Goal: Ask a question: Seek information or help from site administrators or community

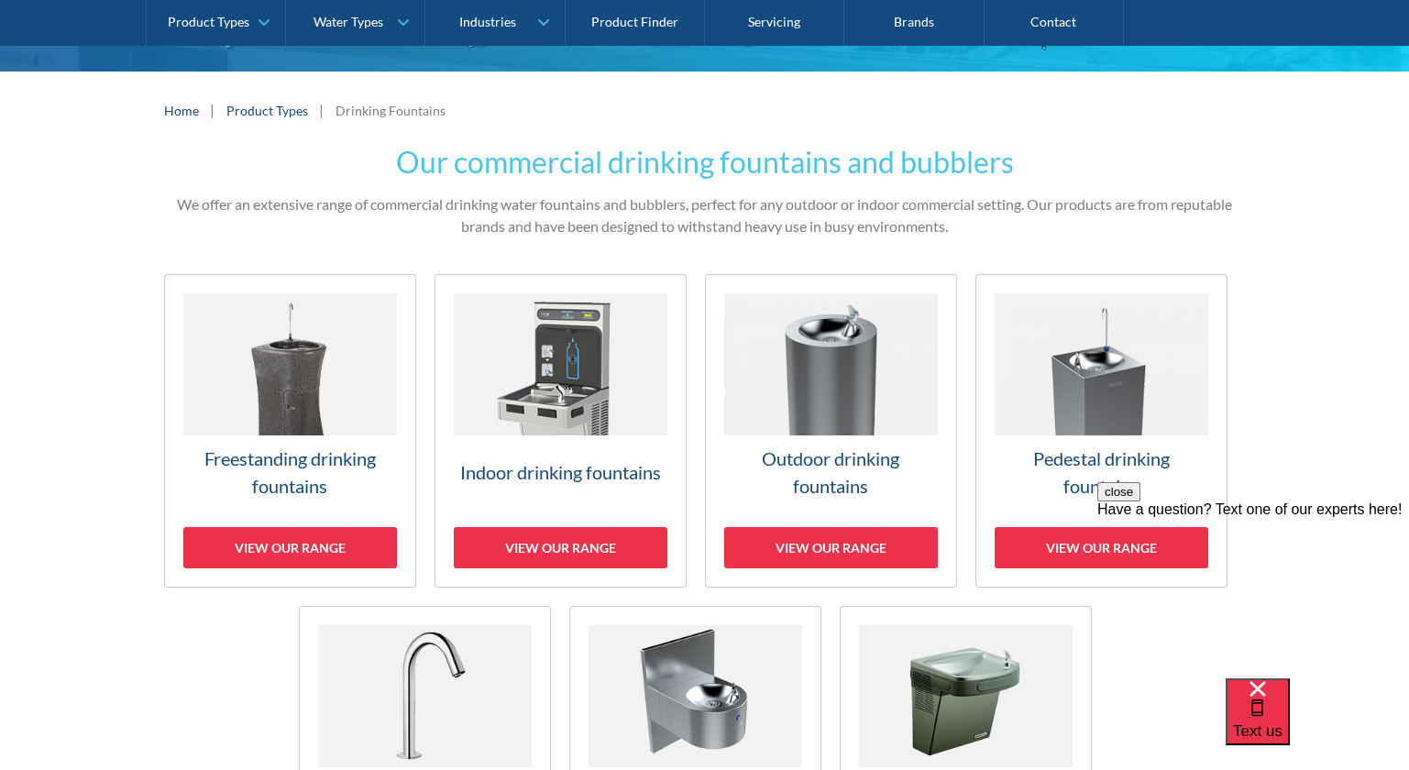
scroll to position [328, 0]
click at [865, 412] on img at bounding box center [831, 364] width 214 height 142
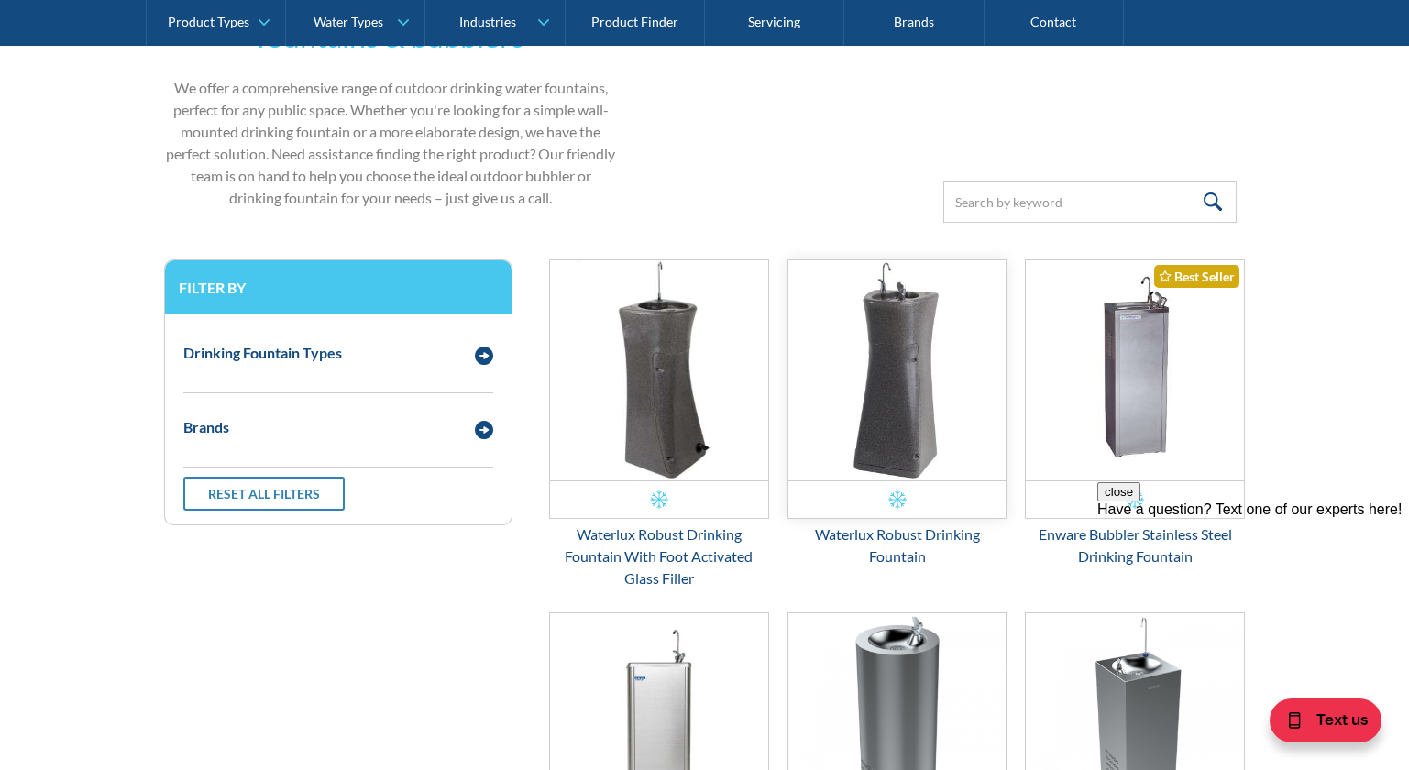
scroll to position [555, 0]
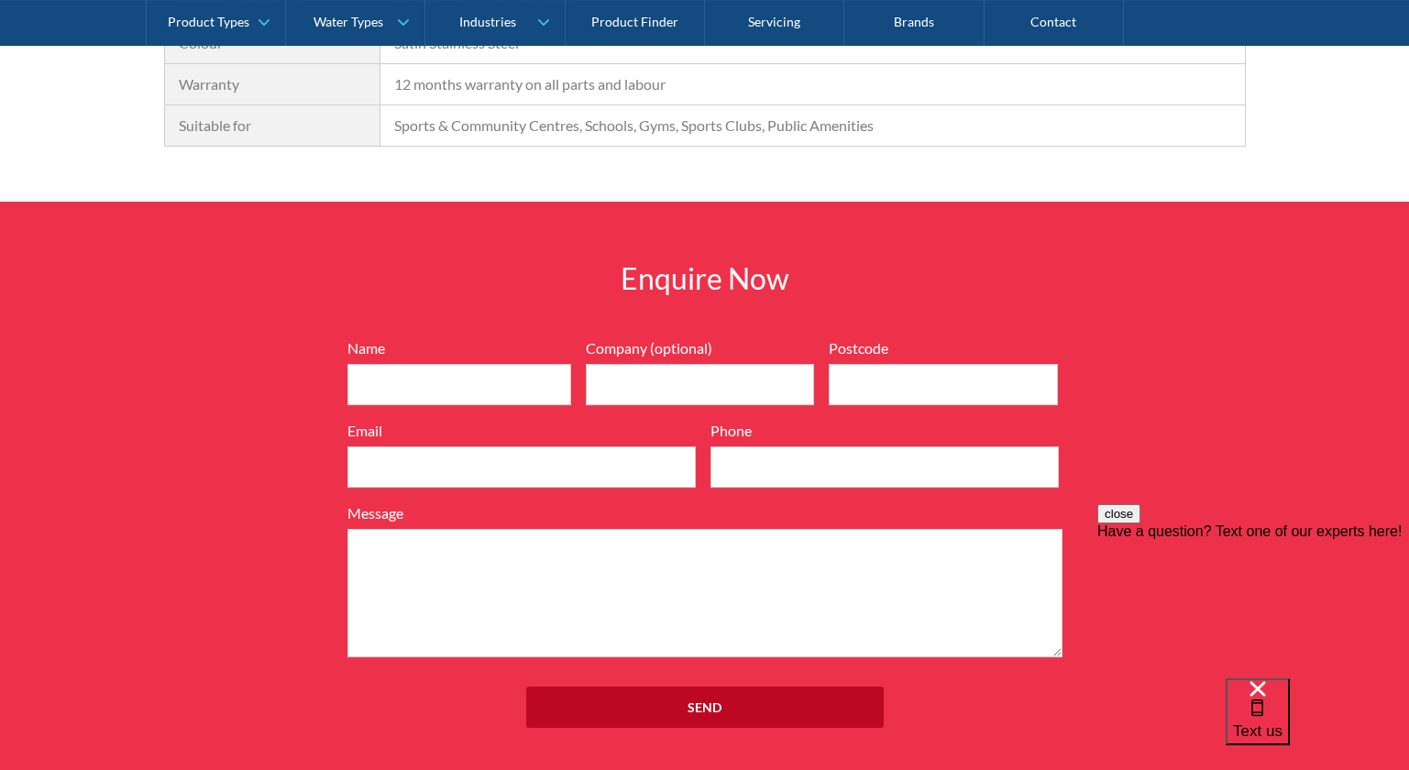
scroll to position [1979, 0]
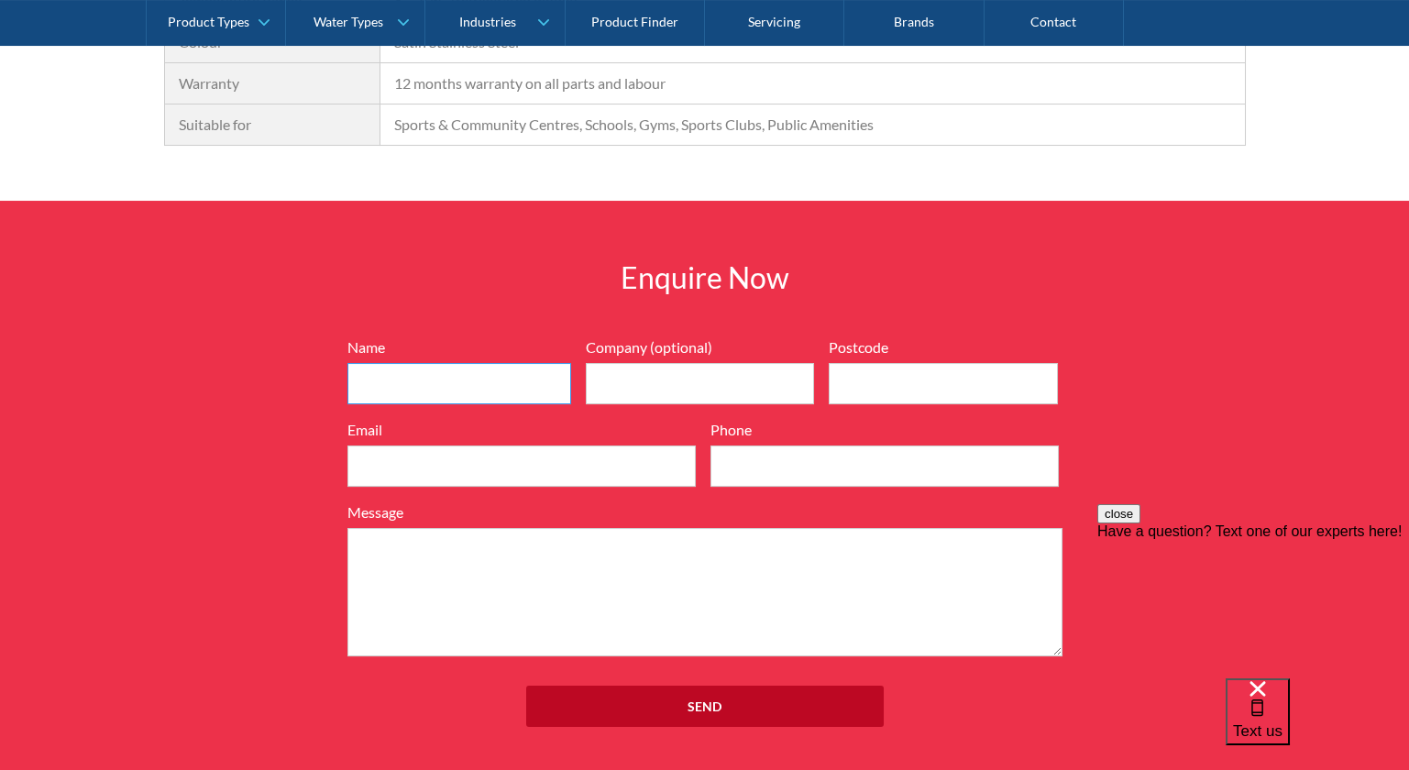
click at [472, 389] on input "Name" at bounding box center [459, 383] width 224 height 41
type input "Huijia Yan"
type input "3000"
type input "hyan2624@gmail.com"
type input "0435892477"
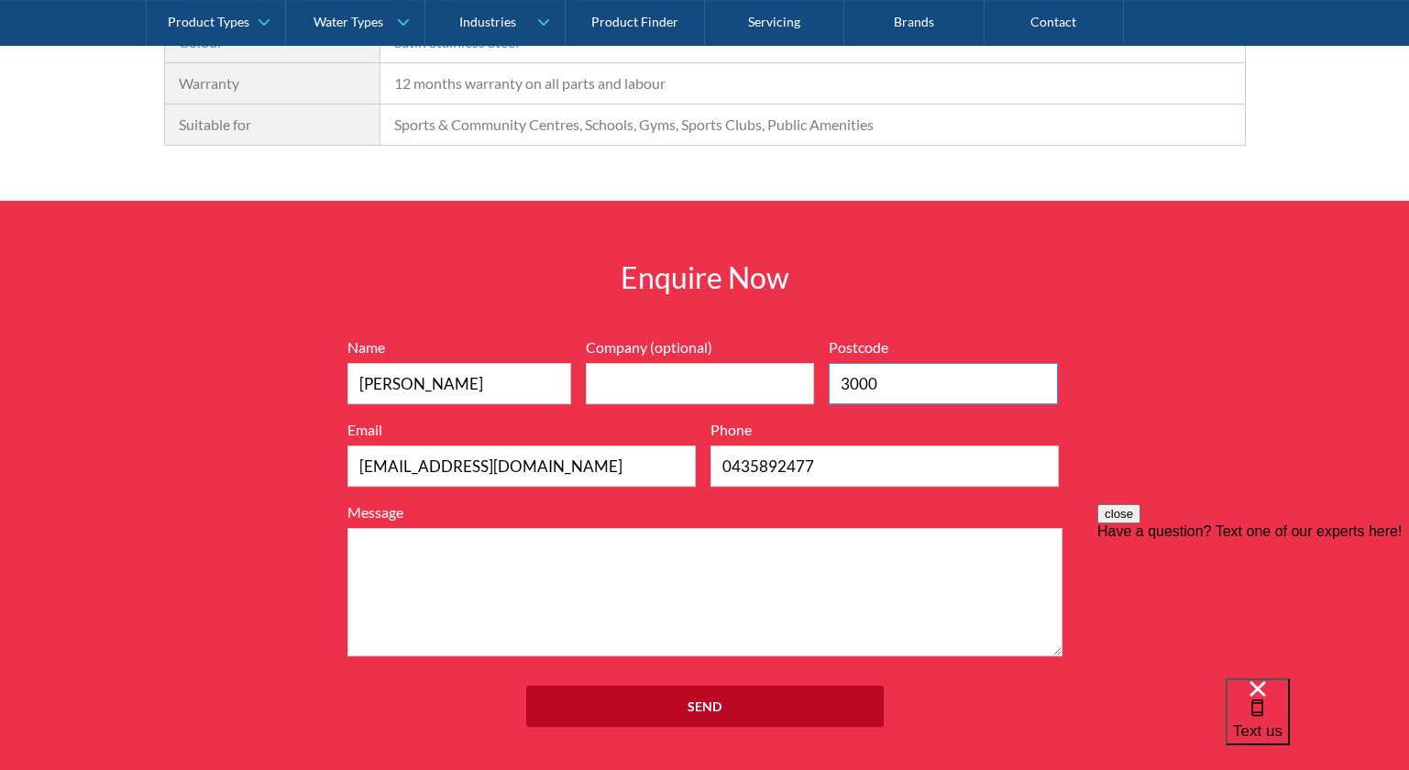
click at [919, 386] on input "3000" at bounding box center [943, 383] width 229 height 41
type input "3108"
click at [676, 381] on input "Company (optional)" at bounding box center [700, 383] width 229 height 41
type input "Manningham Council"
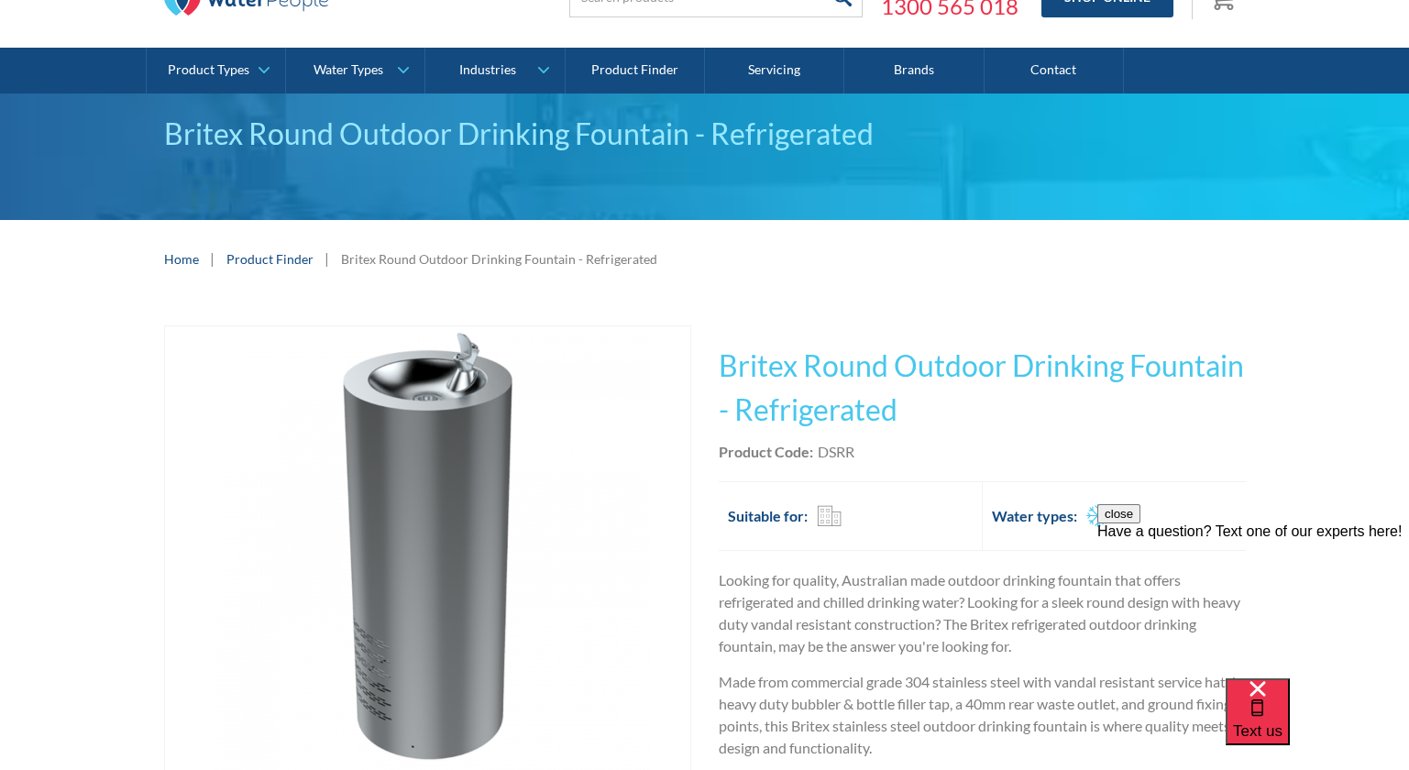
scroll to position [0, 0]
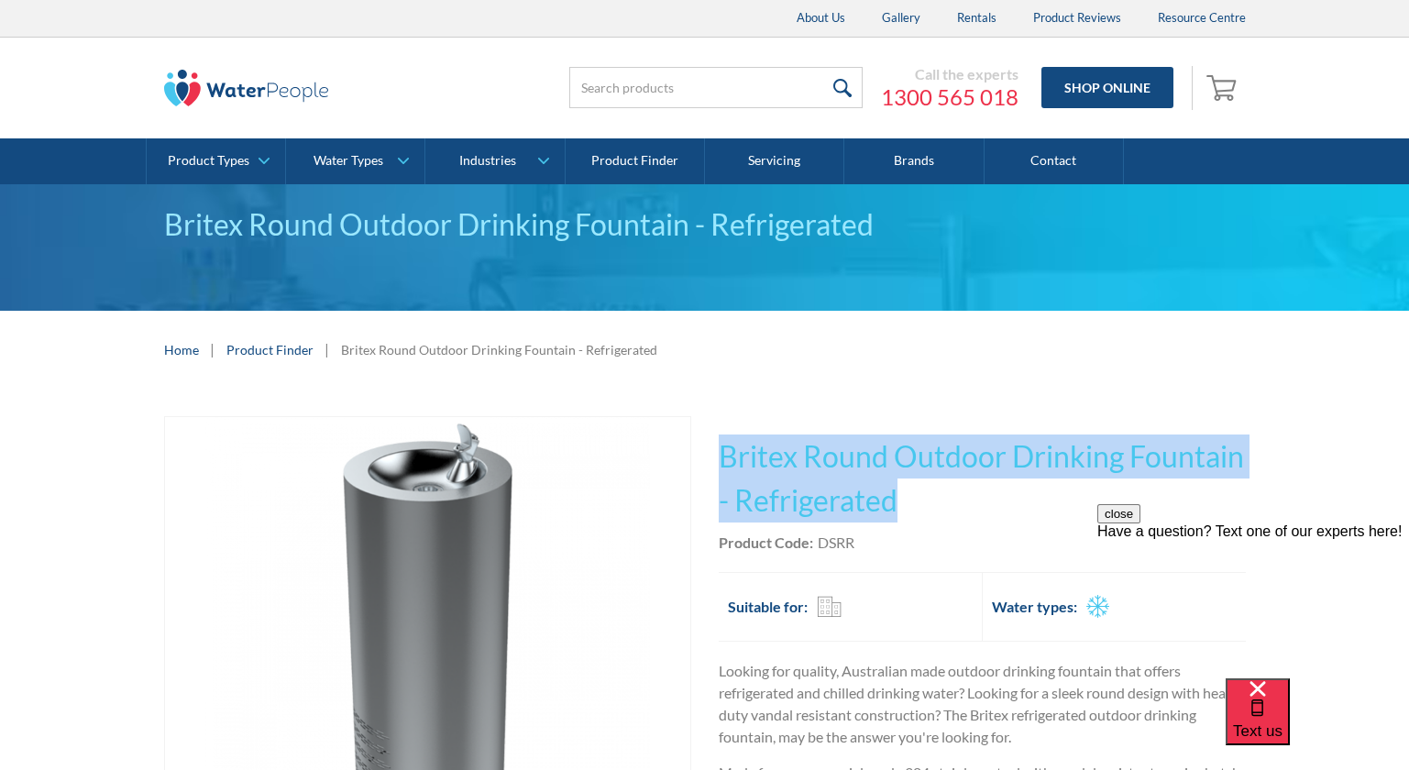
drag, startPoint x: 713, startPoint y: 446, endPoint x: 915, endPoint y: 514, distance: 212.7
click at [915, 514] on div "Play video Fits Most Brands Best Seller No items found. This tap design is incl…" at bounding box center [705, 757] width 1082 height 683
copy h1 "Britex Round Outdoor Drinking Fountain - Refrigerated"
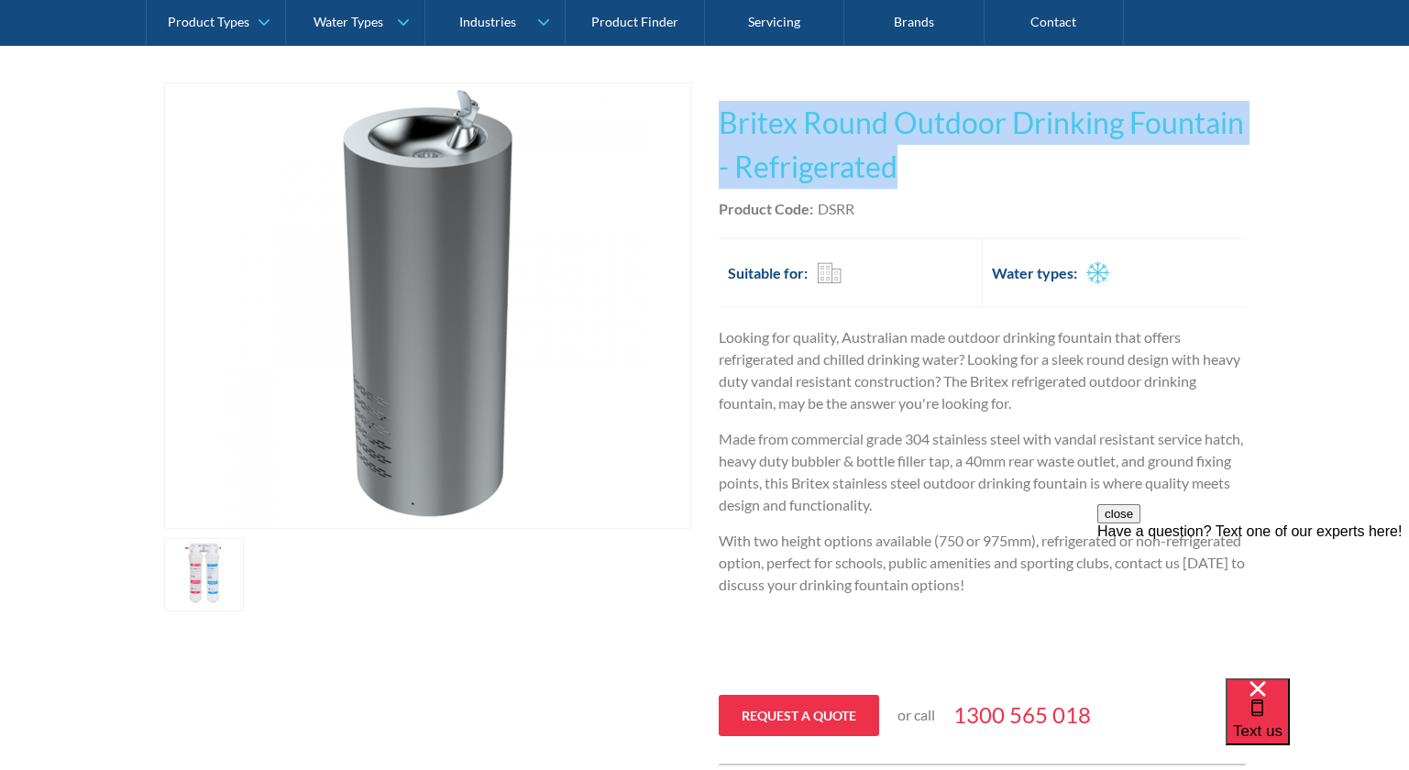
scroll to position [391, 0]
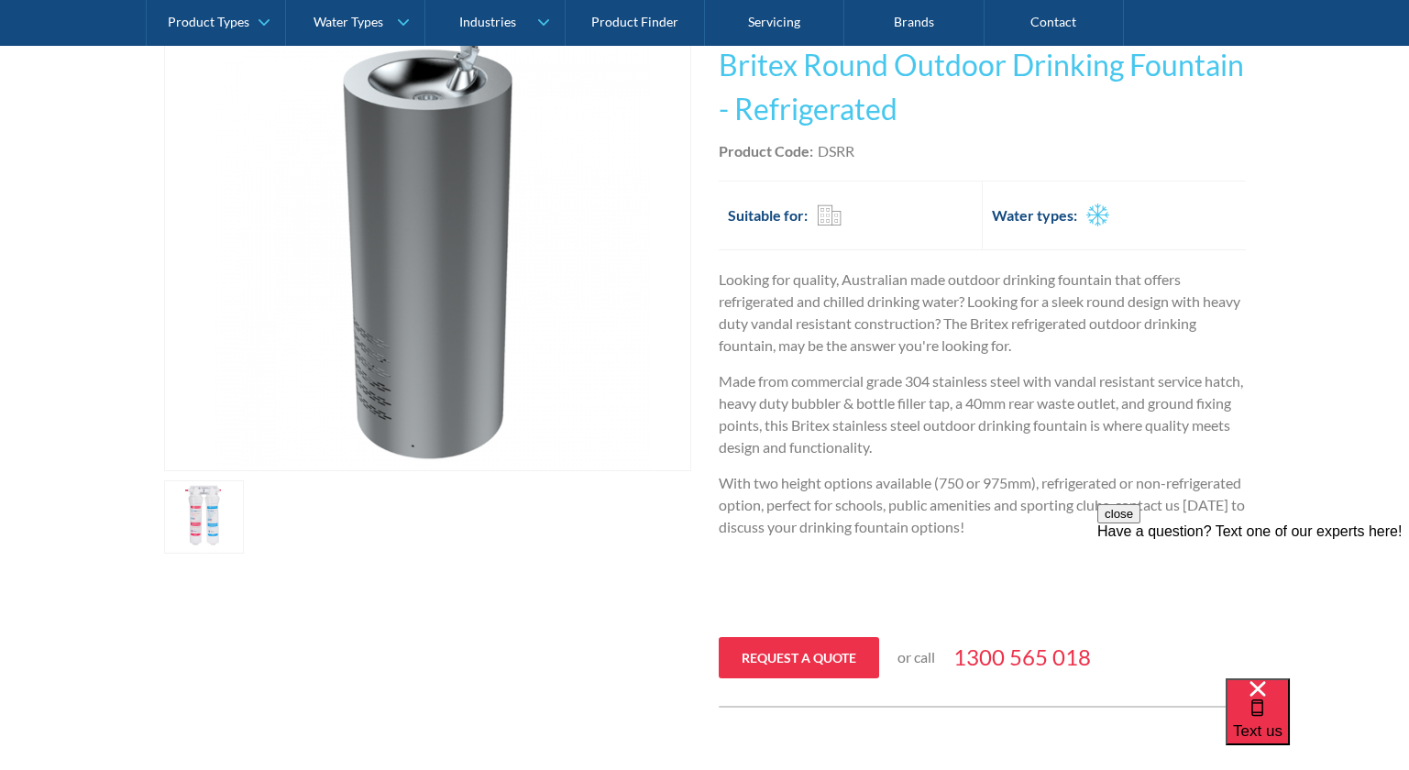
click at [858, 149] on div "Product Code: DSRR" at bounding box center [982, 151] width 527 height 22
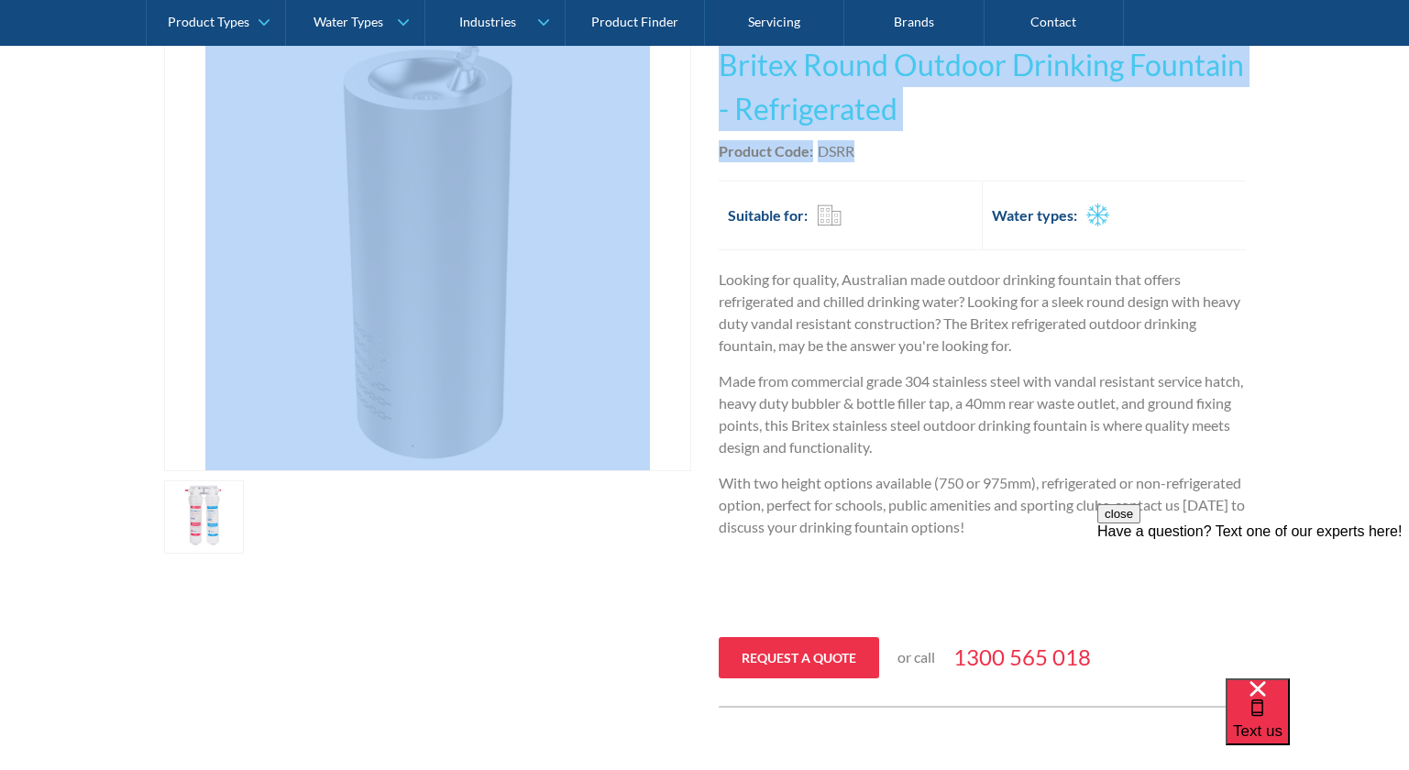
drag, startPoint x: 858, startPoint y: 149, endPoint x: 689, endPoint y: 60, distance: 191.1
click at [689, 60] on div "Play video Fits Most Brands Best Seller No items found. This tap design is incl…" at bounding box center [705, 366] width 1082 height 683
copy div "Fits Most Brands Best Seller No items found. This tap design is included in our…"
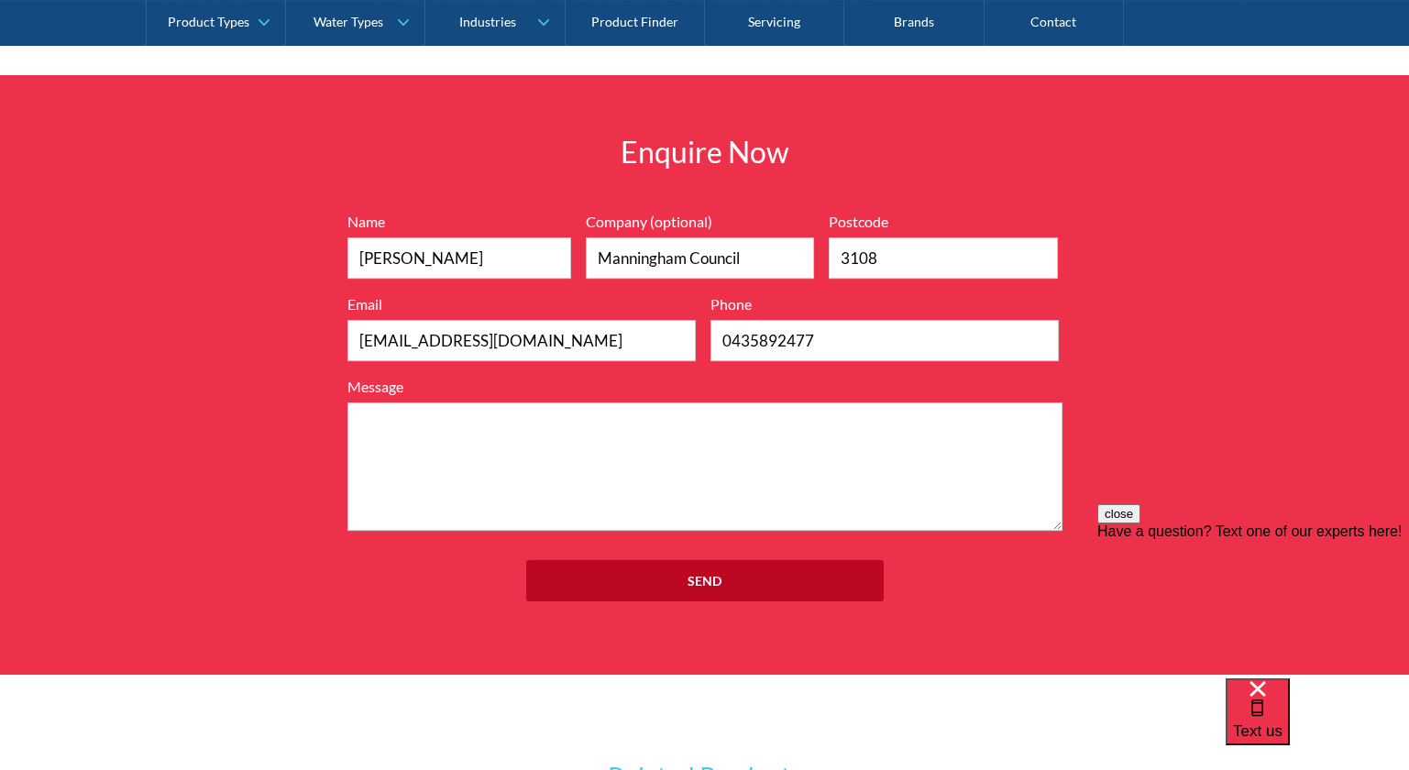
scroll to position [2125, 0]
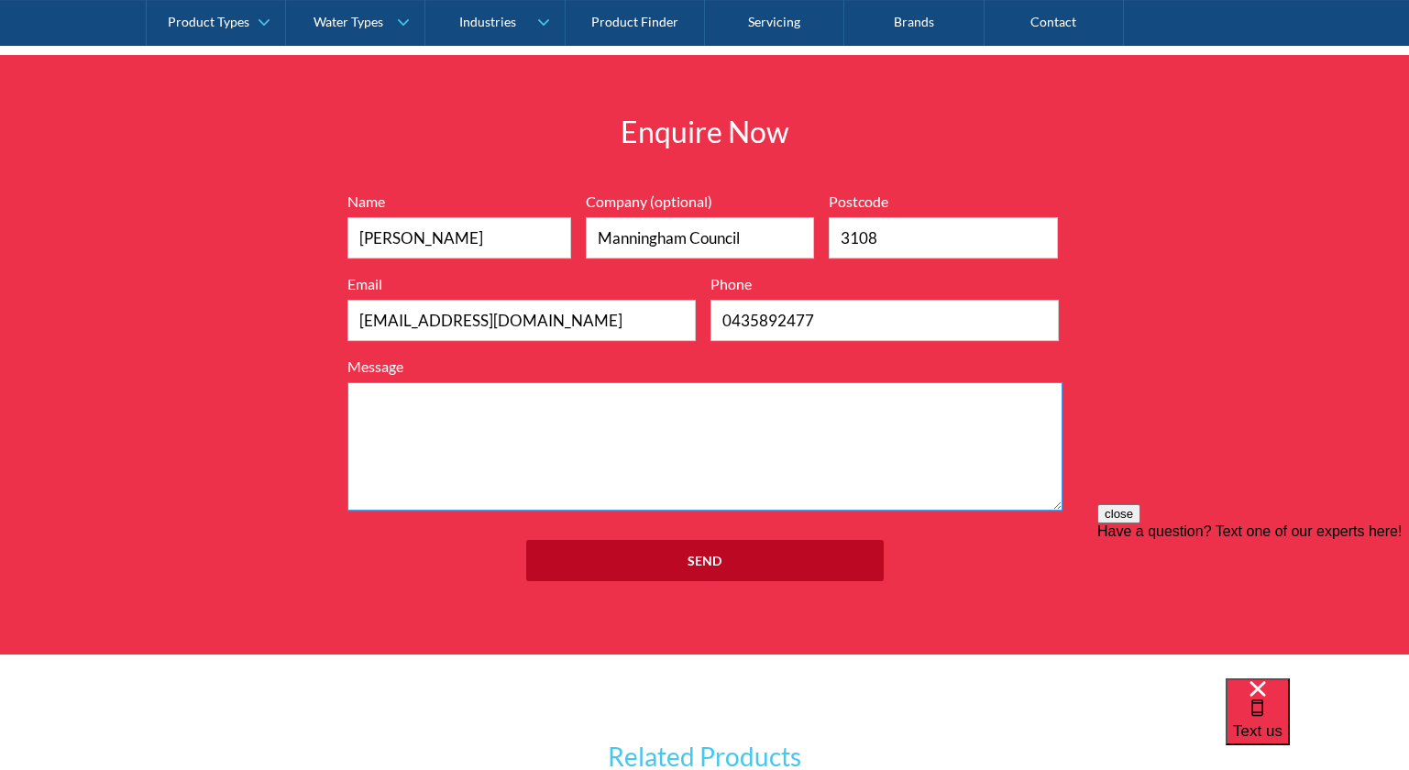
click at [680, 429] on textarea "Message" at bounding box center [704, 446] width 715 height 128
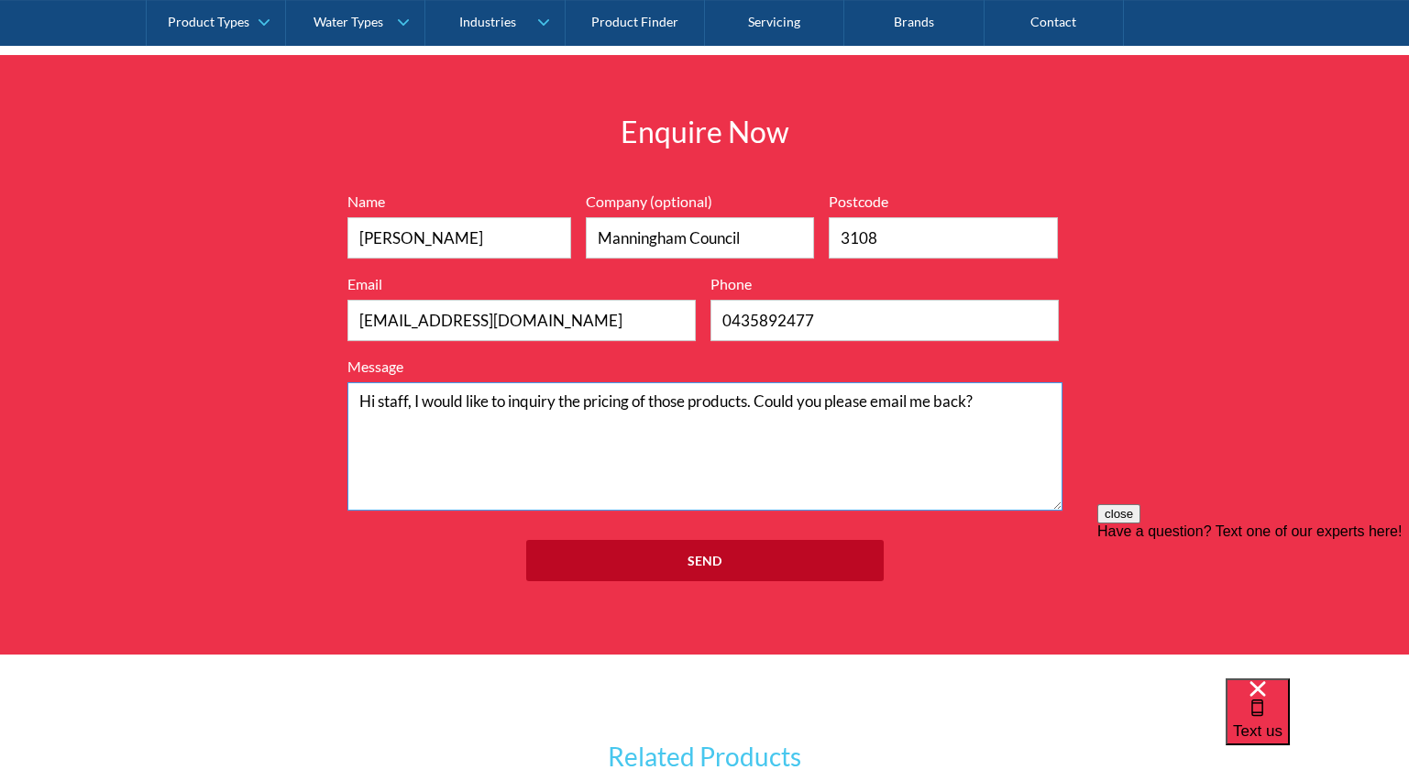
paste textarea "Britex Round Outdoor Drinking Fountain - Refrigerated Product Code:DSRR"
click at [1017, 392] on textarea "Hi staff, I would like to inquiry the pricing of those products. Could you plea…" at bounding box center [704, 446] width 715 height 128
click at [510, 499] on textarea "Hi staff, I would like to inquiry the pricing of those products. Could you plea…" at bounding box center [704, 446] width 715 height 128
paste textarea "Britex Pedestal Drinking Fountain Product Code:DPDF"
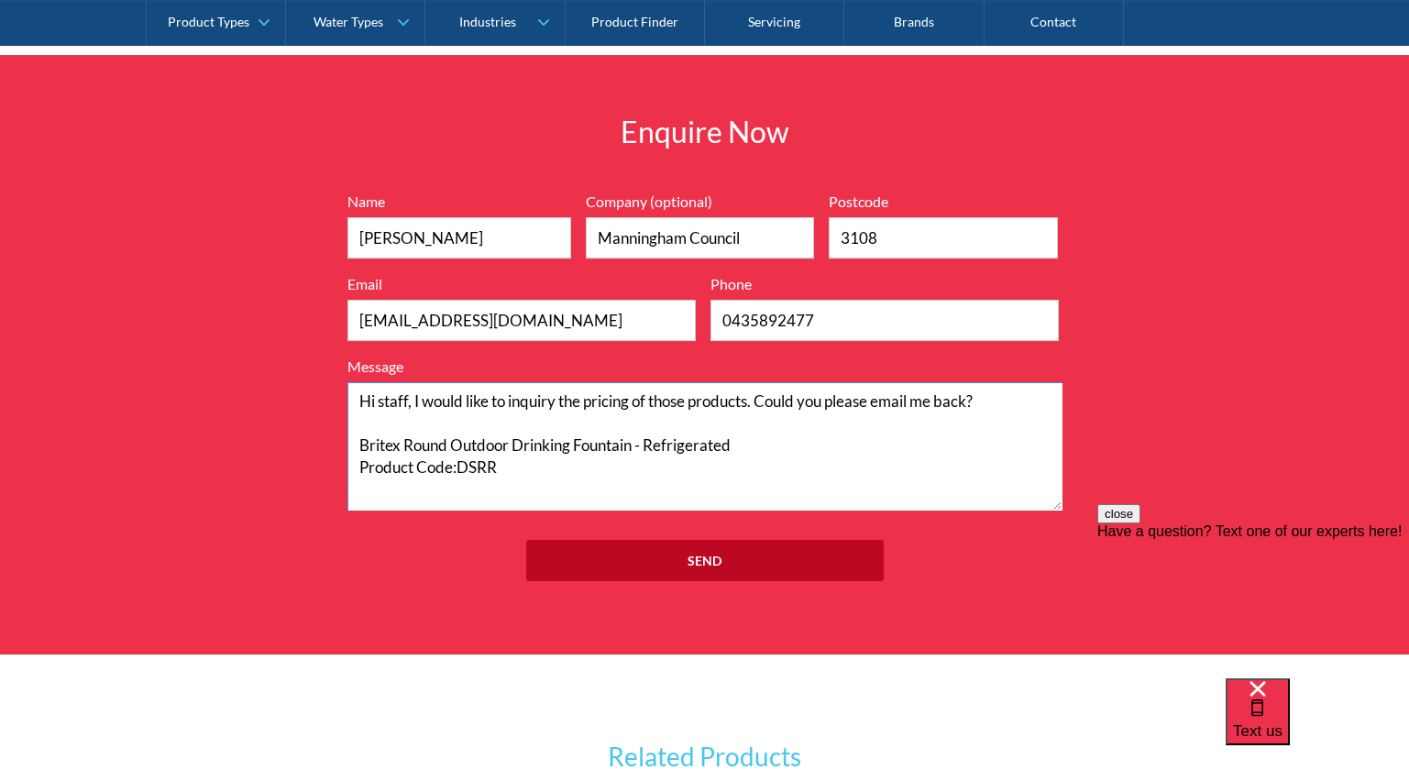
scroll to position [57, 0]
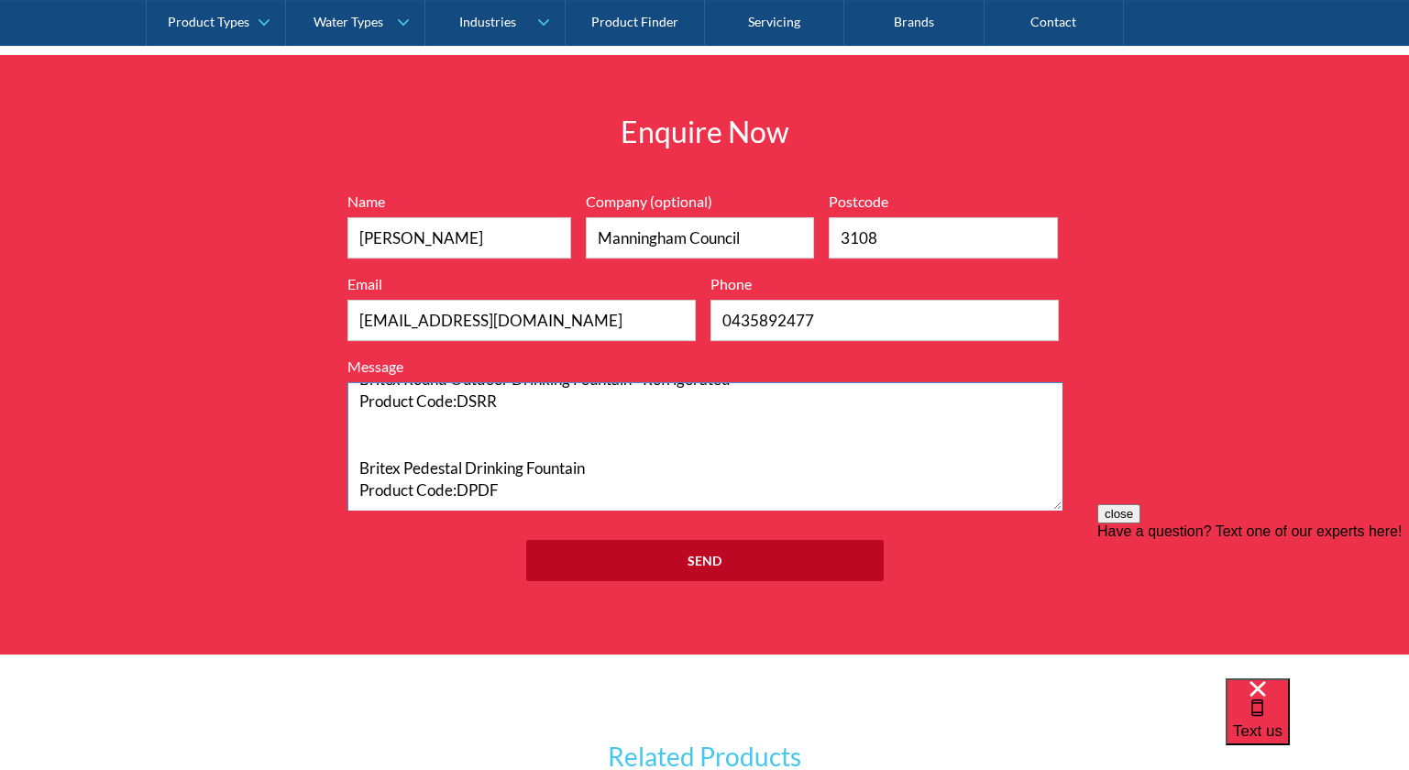
paste textarea "Britex Accessible Twin Round Fountain Product Code:DSR-2"
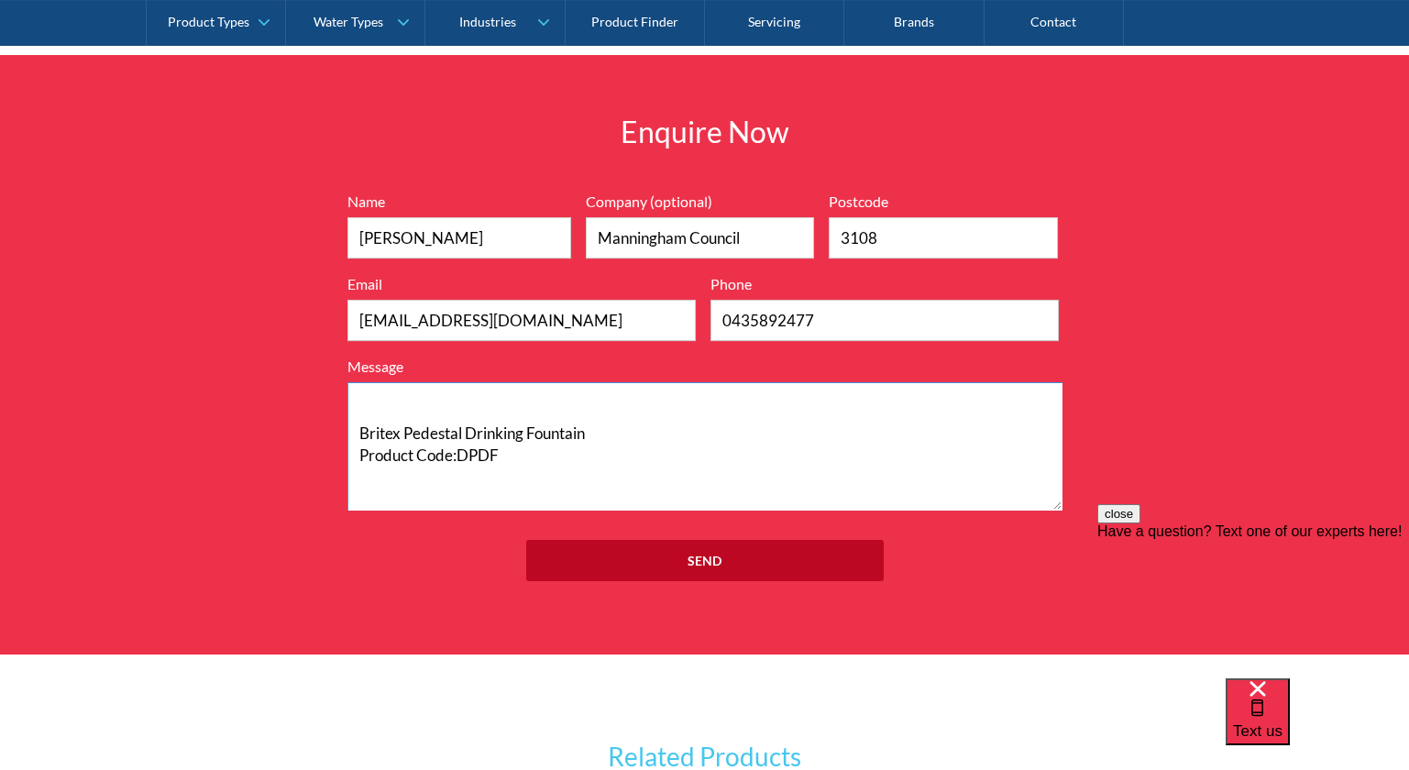
scroll to position [146, 0]
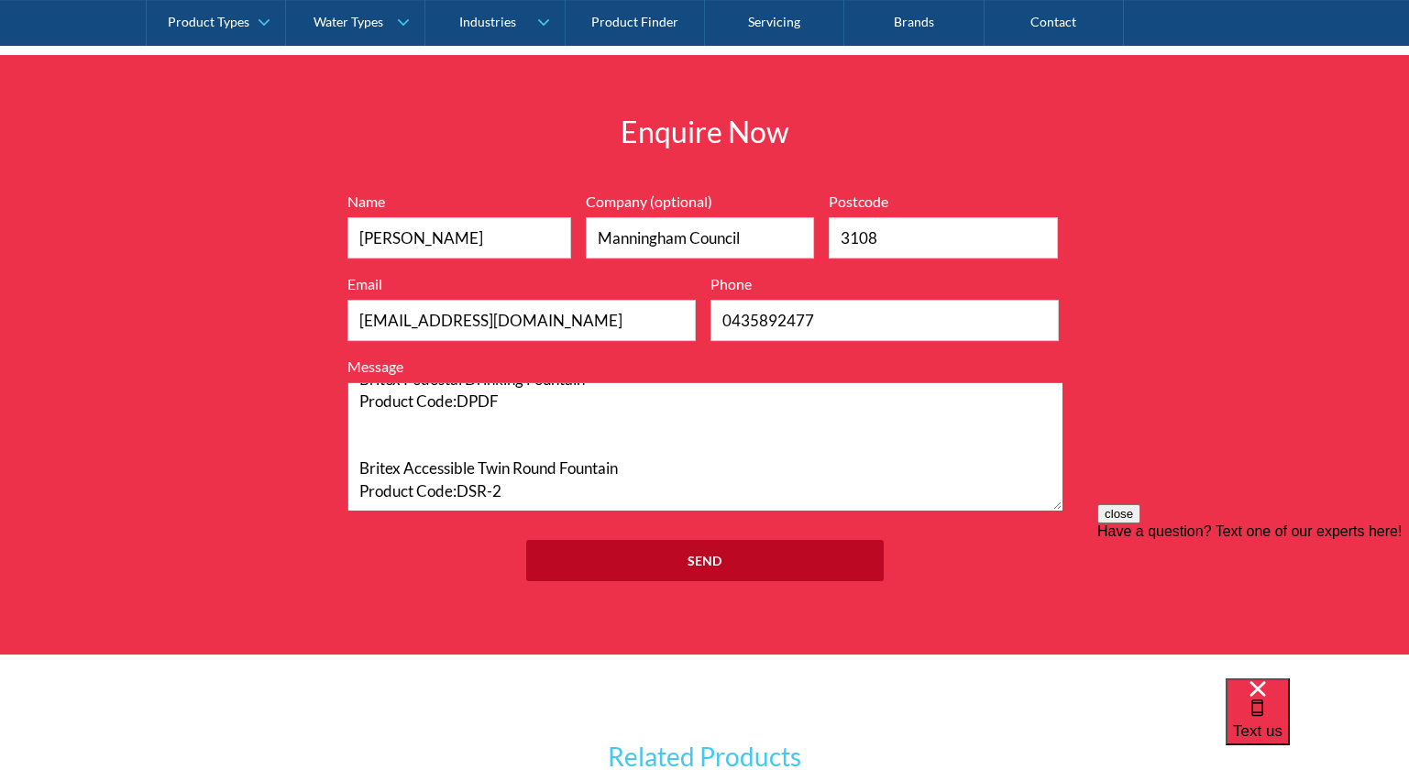
paste textarea "BF200 Bottle Refill Fountain Product Code:BF200"
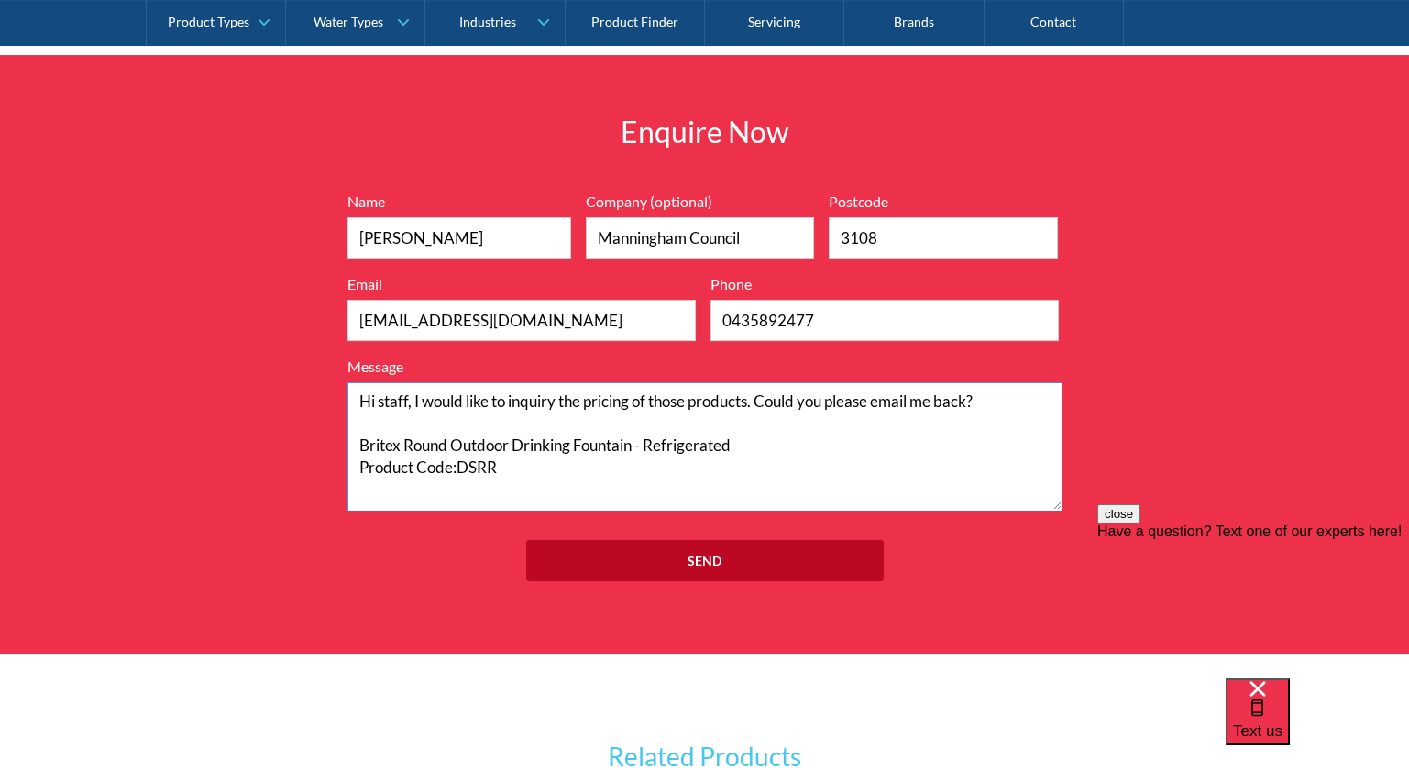
click at [417, 396] on textarea "Hi staff, I would like to inquiry the pricing of those products. Could you plea…" at bounding box center [704, 446] width 715 height 128
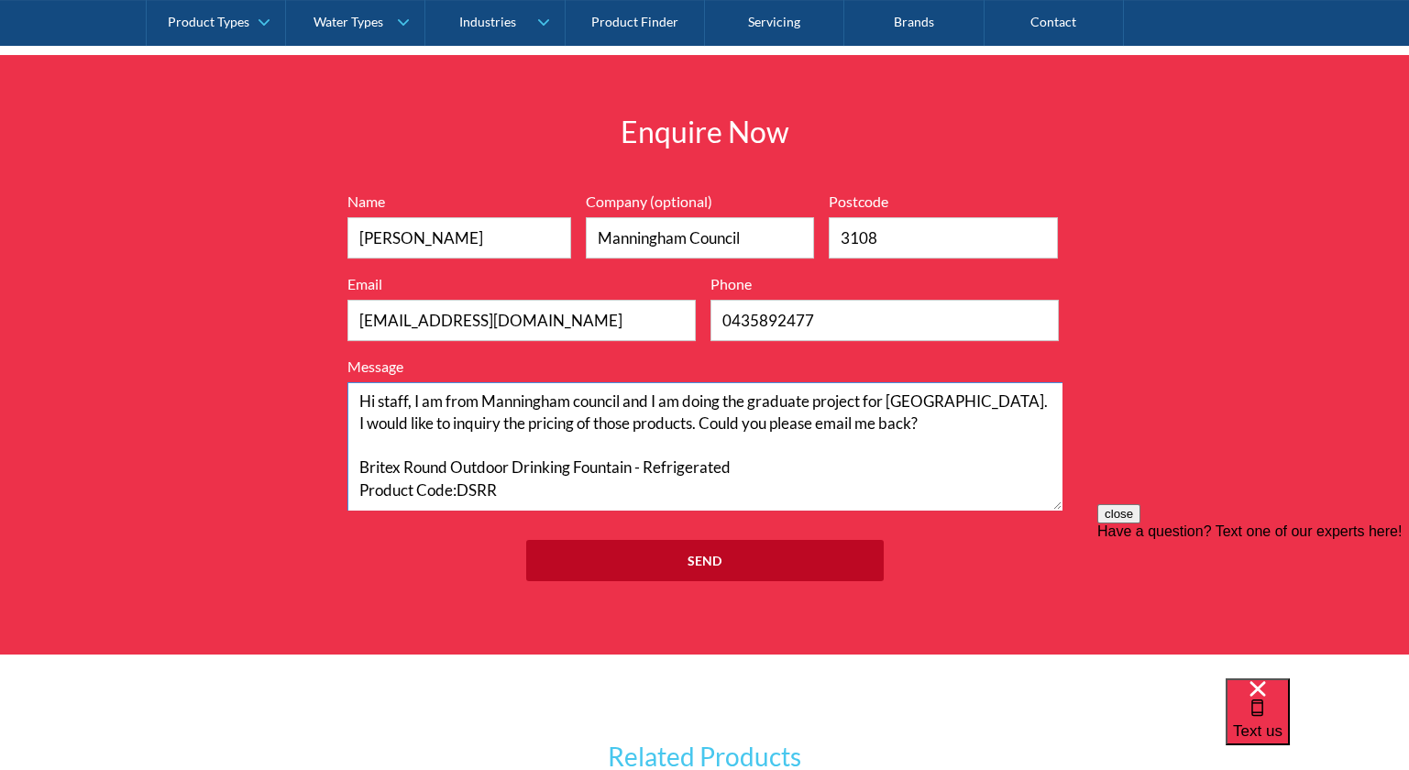
click at [928, 412] on textarea "Hi staff, I am from Manningham council and I am doing the graduate project for …" at bounding box center [704, 446] width 715 height 128
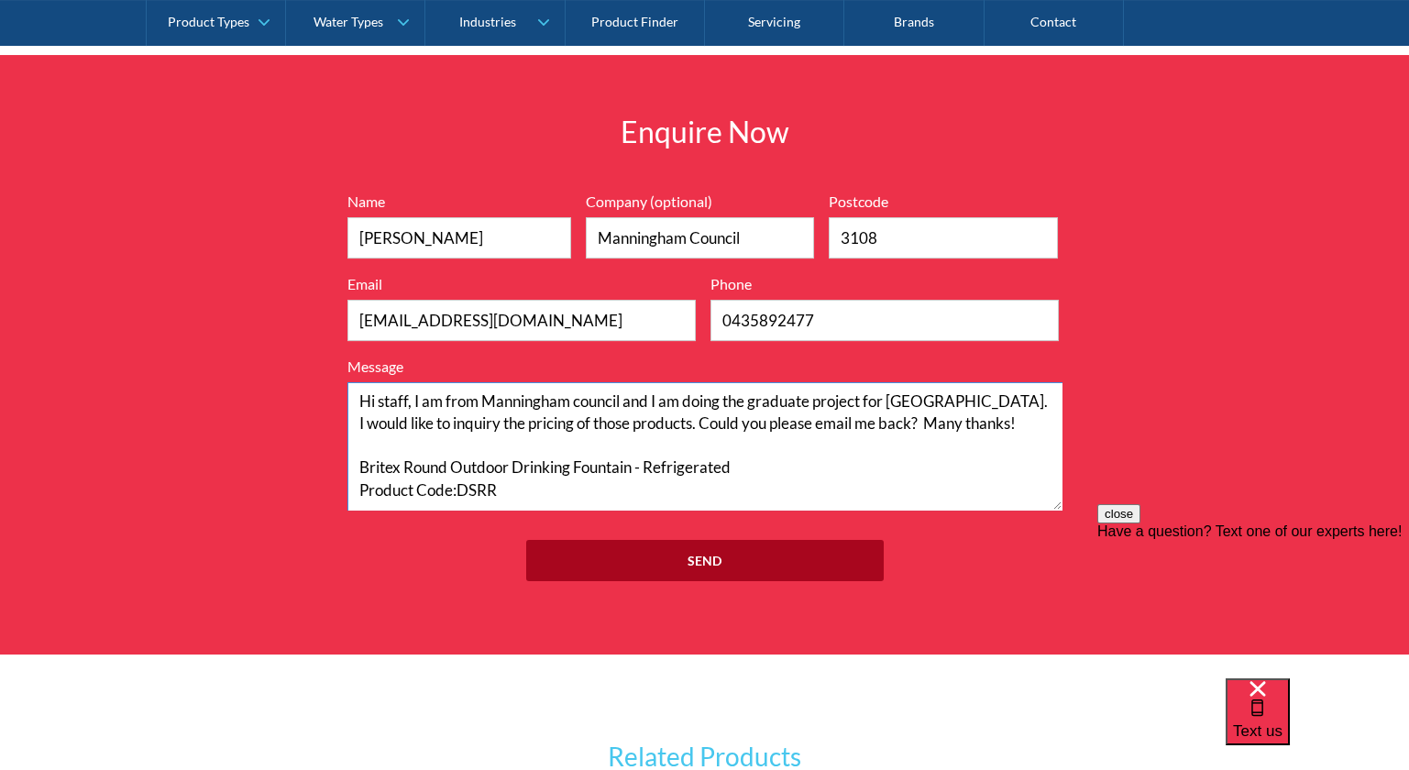
type textarea "Hi staff, I am from Manningham council and I am doing the graduate project for …"
click at [797, 553] on input "Send" at bounding box center [704, 560] width 357 height 41
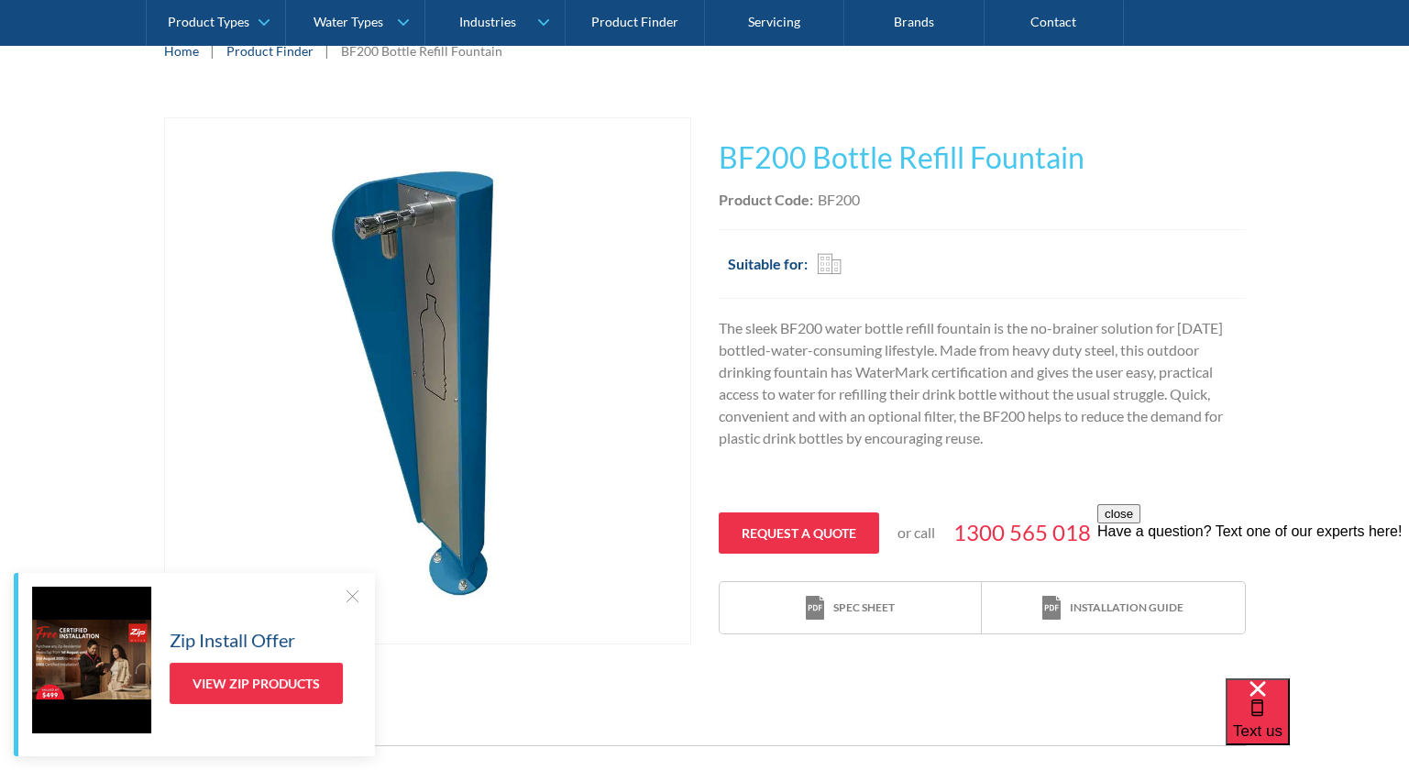
scroll to position [224, 0]
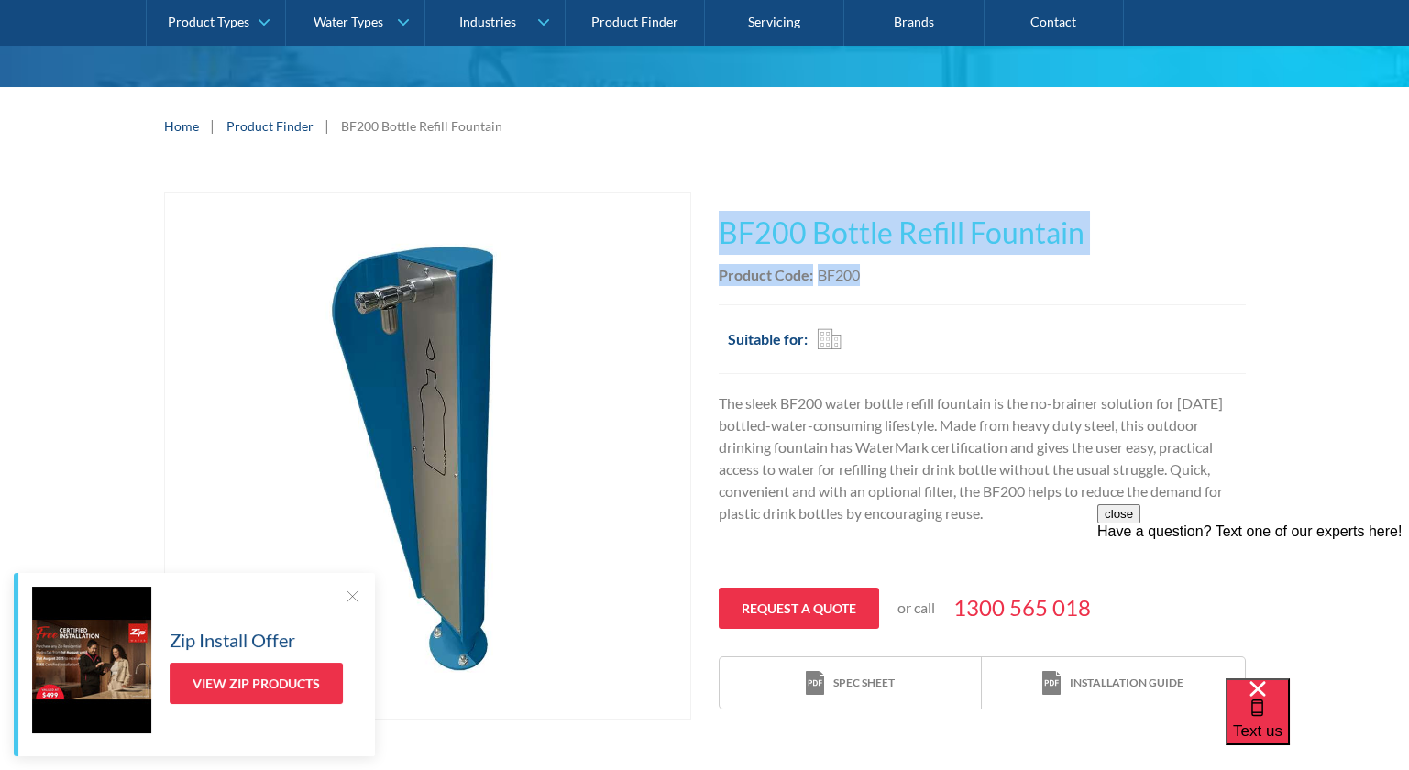
drag, startPoint x: 872, startPoint y: 280, endPoint x: 718, endPoint y: 227, distance: 162.6
click at [719, 227] on div "This tap design is included in our standard range tap options when you purchase…" at bounding box center [982, 451] width 527 height 518
copy div "BF200 Bottle Refill Fountain Outdoor Wheelchair Accessible Freestanding Urban+ …"
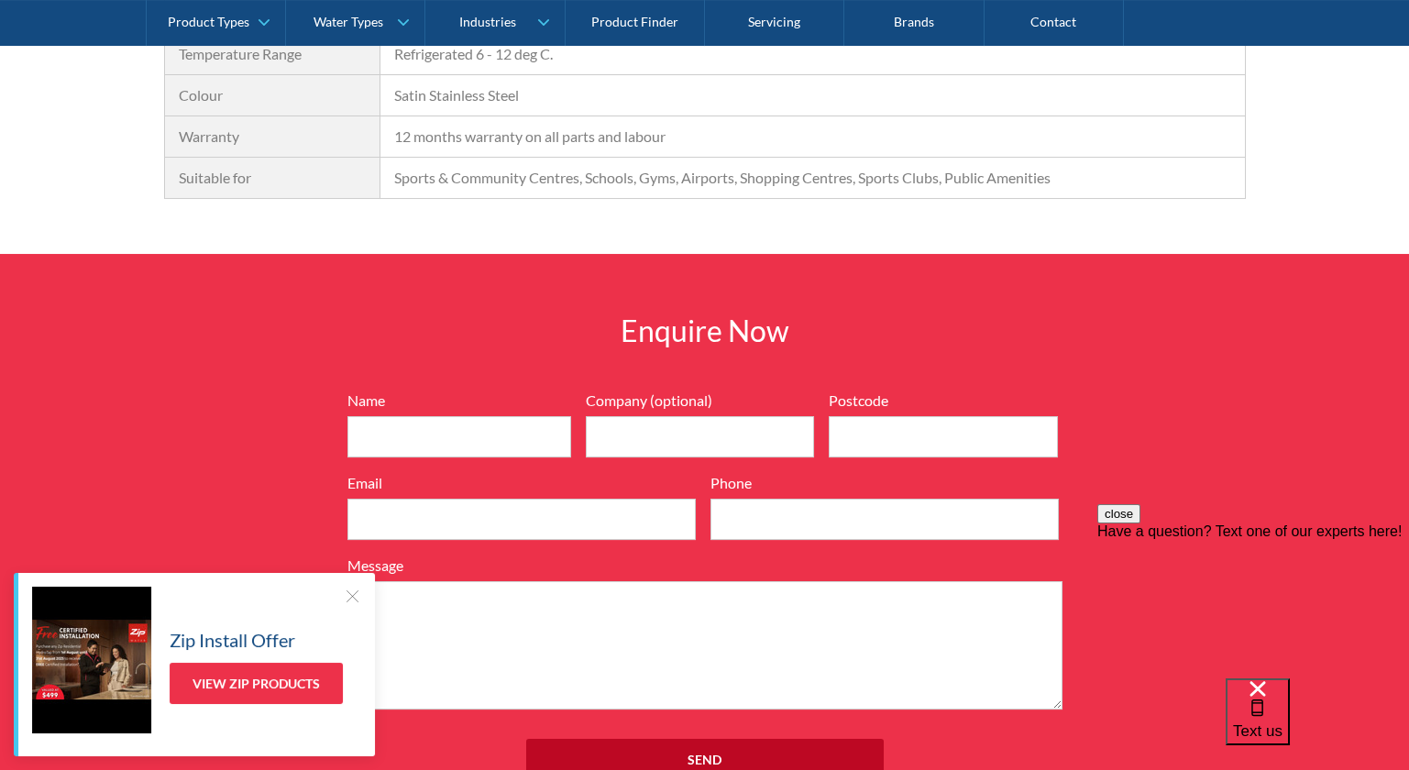
scroll to position [1931, 0]
click at [351, 595] on div at bounding box center [352, 596] width 18 height 18
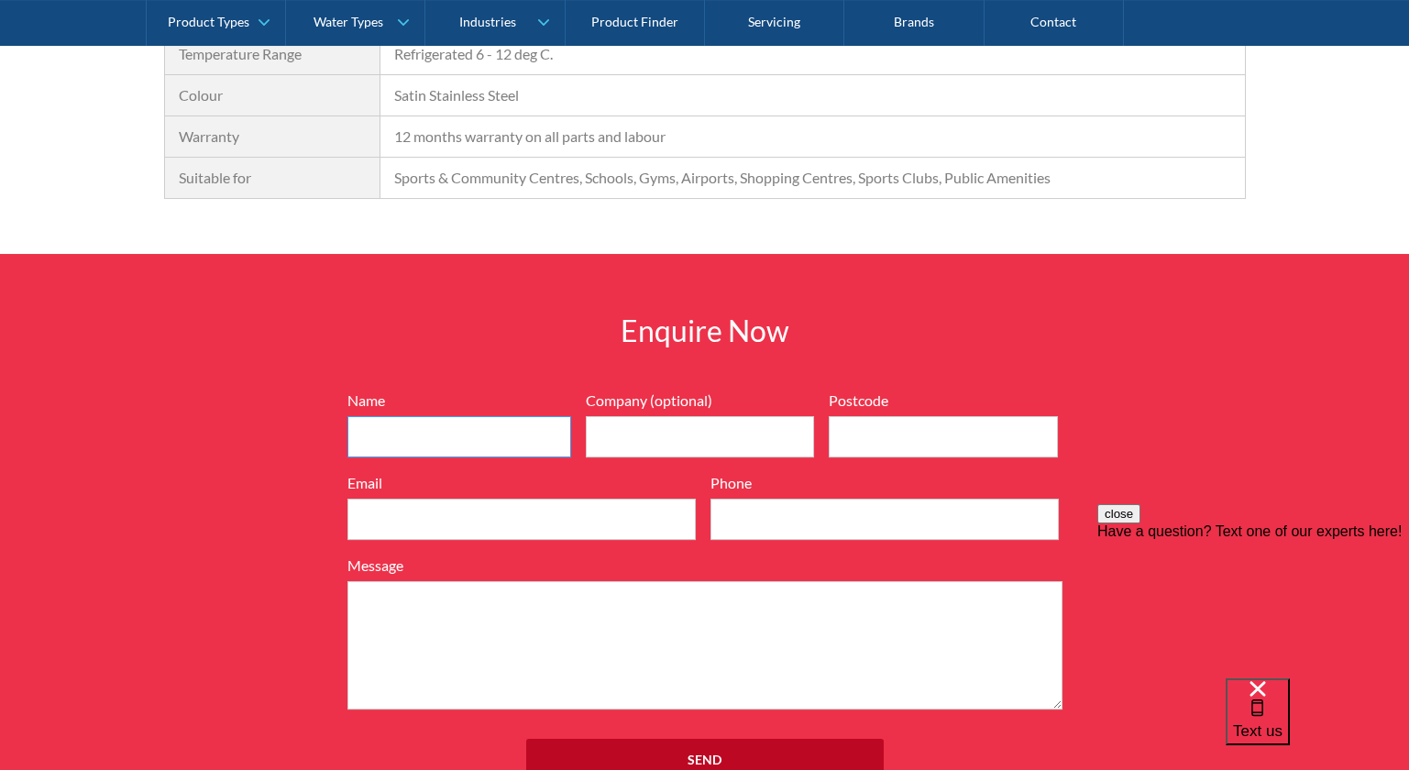
click at [427, 418] on input "Name" at bounding box center [459, 436] width 224 height 41
click at [263, 423] on div "Enquire Now 7199ebfc89469718eadd6f0c0345ca51cae17984353ea86a4a584a90323ec471d39…" at bounding box center [704, 553] width 1409 height 599
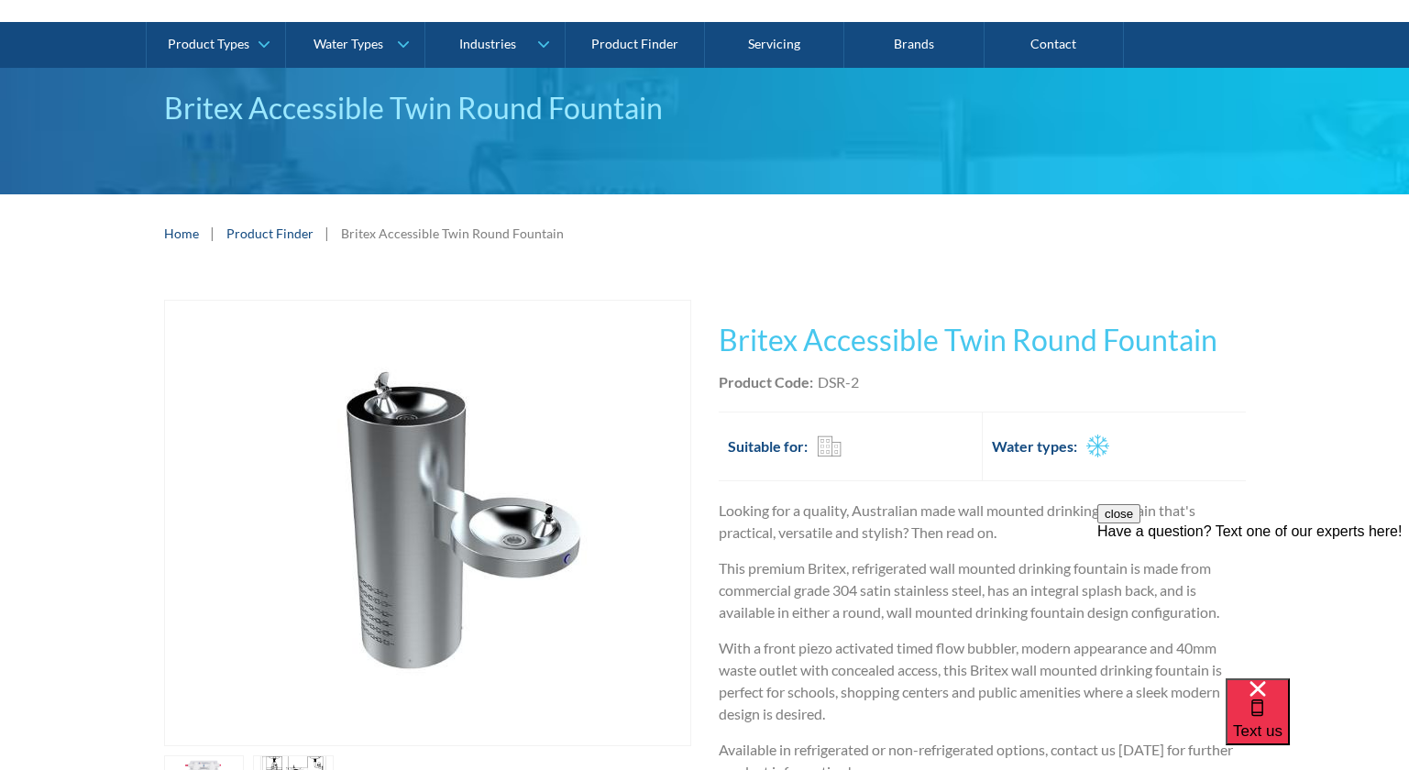
scroll to position [0, 0]
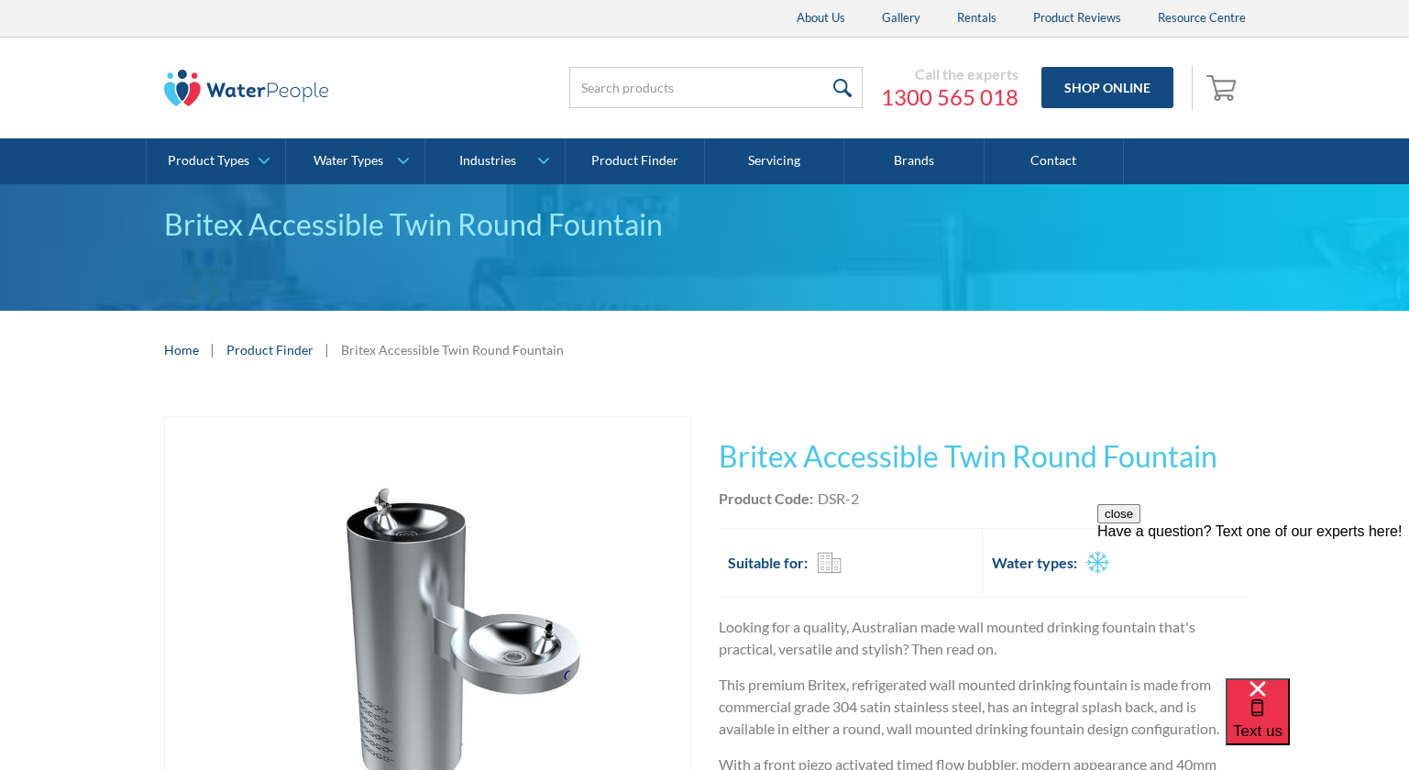
click at [1209, 70] on link "0" at bounding box center [1224, 88] width 44 height 44
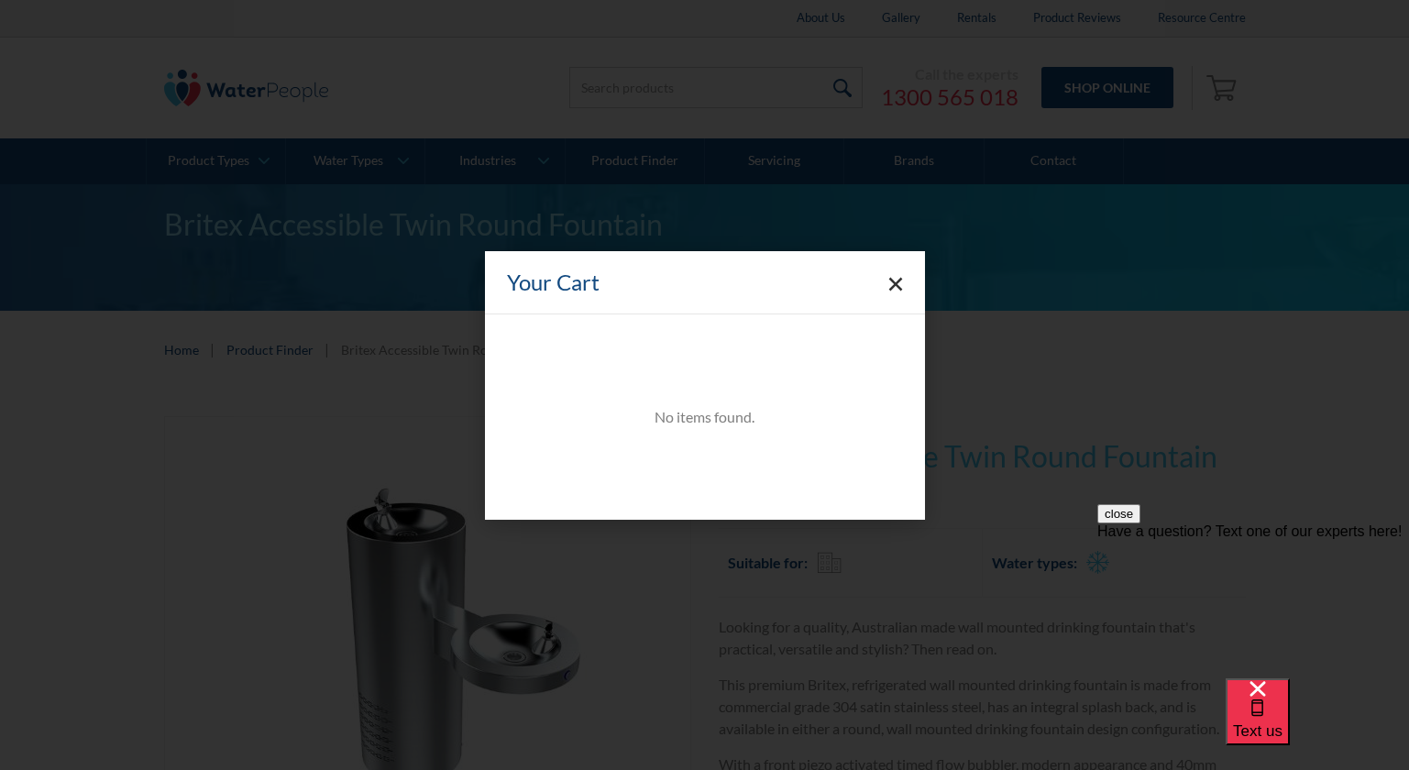
click at [891, 288] on polygon "Close cart" at bounding box center [895, 284] width 14 height 14
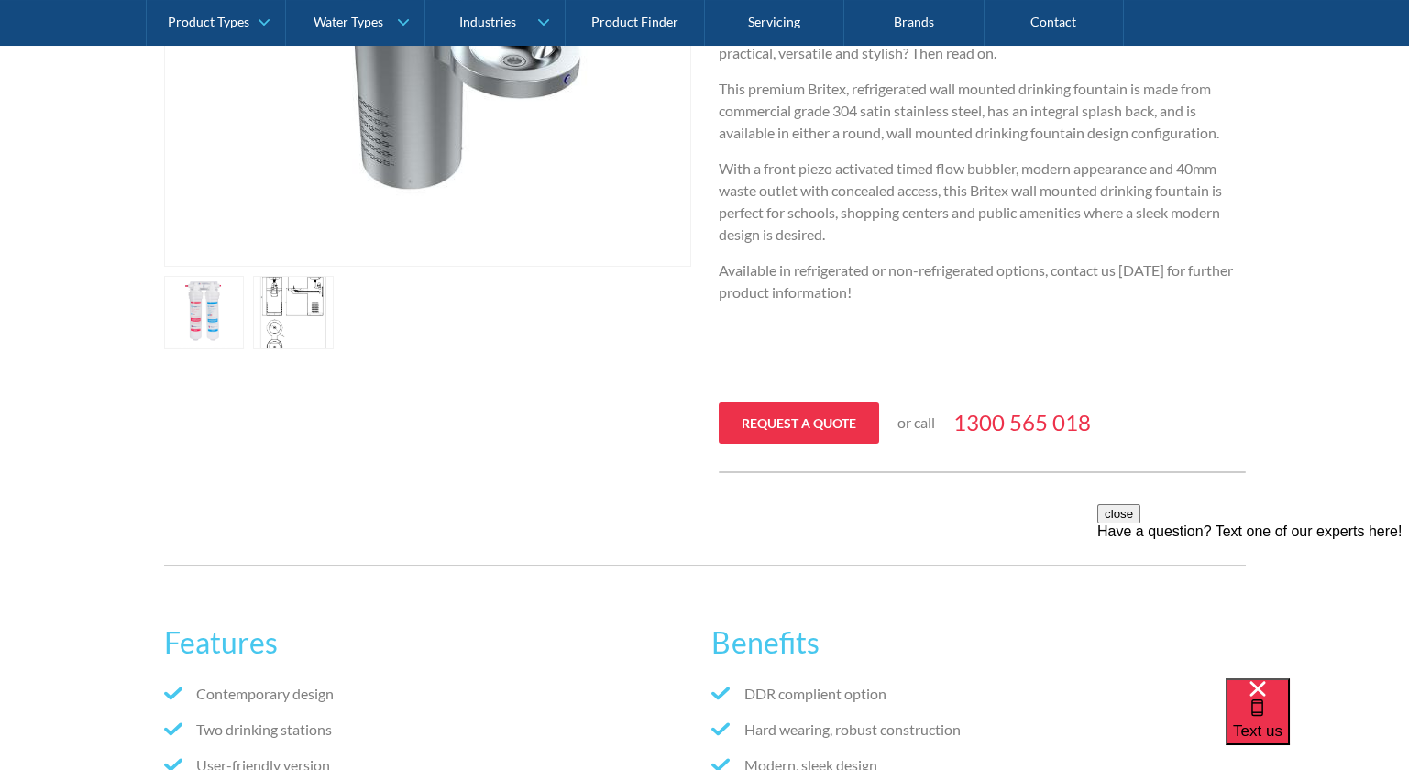
scroll to position [627, 0]
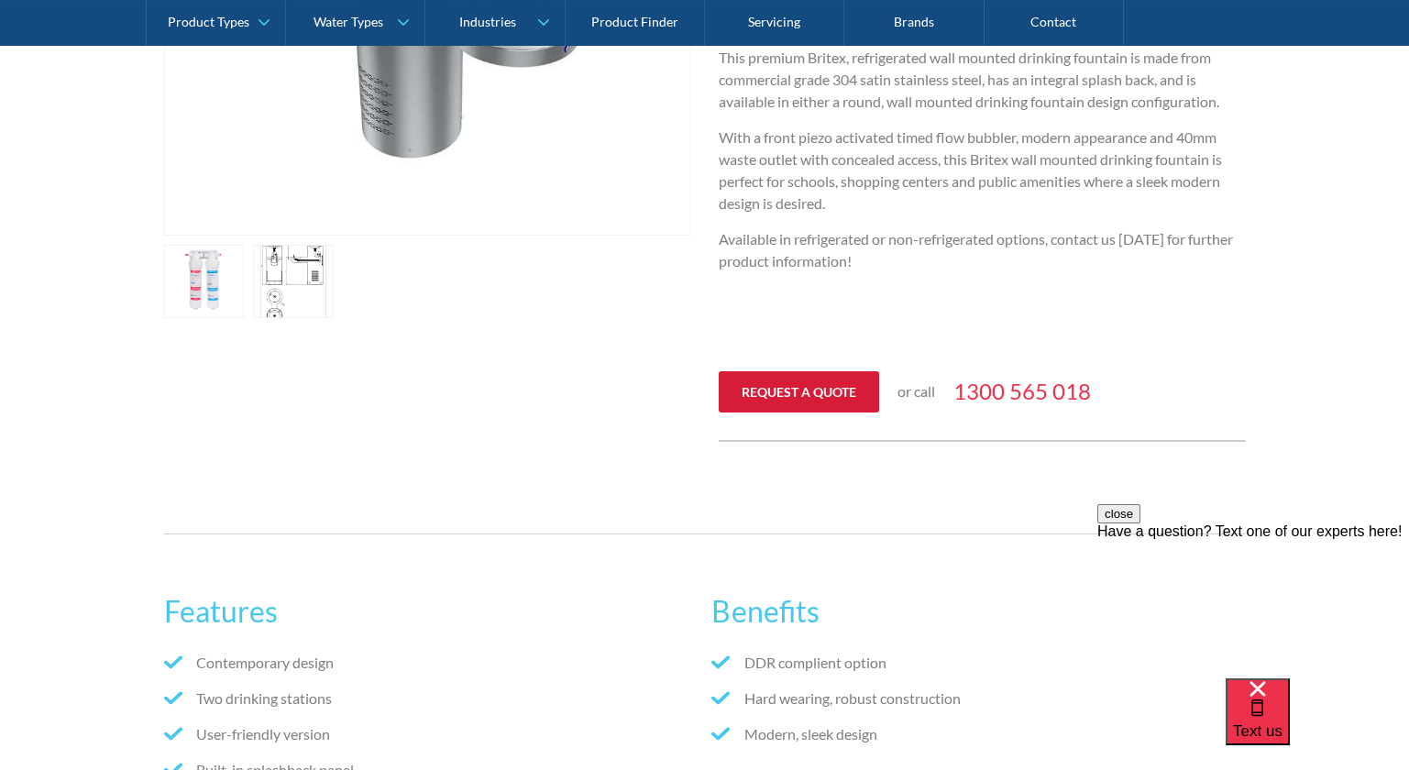
click at [841, 399] on link "Request a quote" at bounding box center [799, 391] width 160 height 41
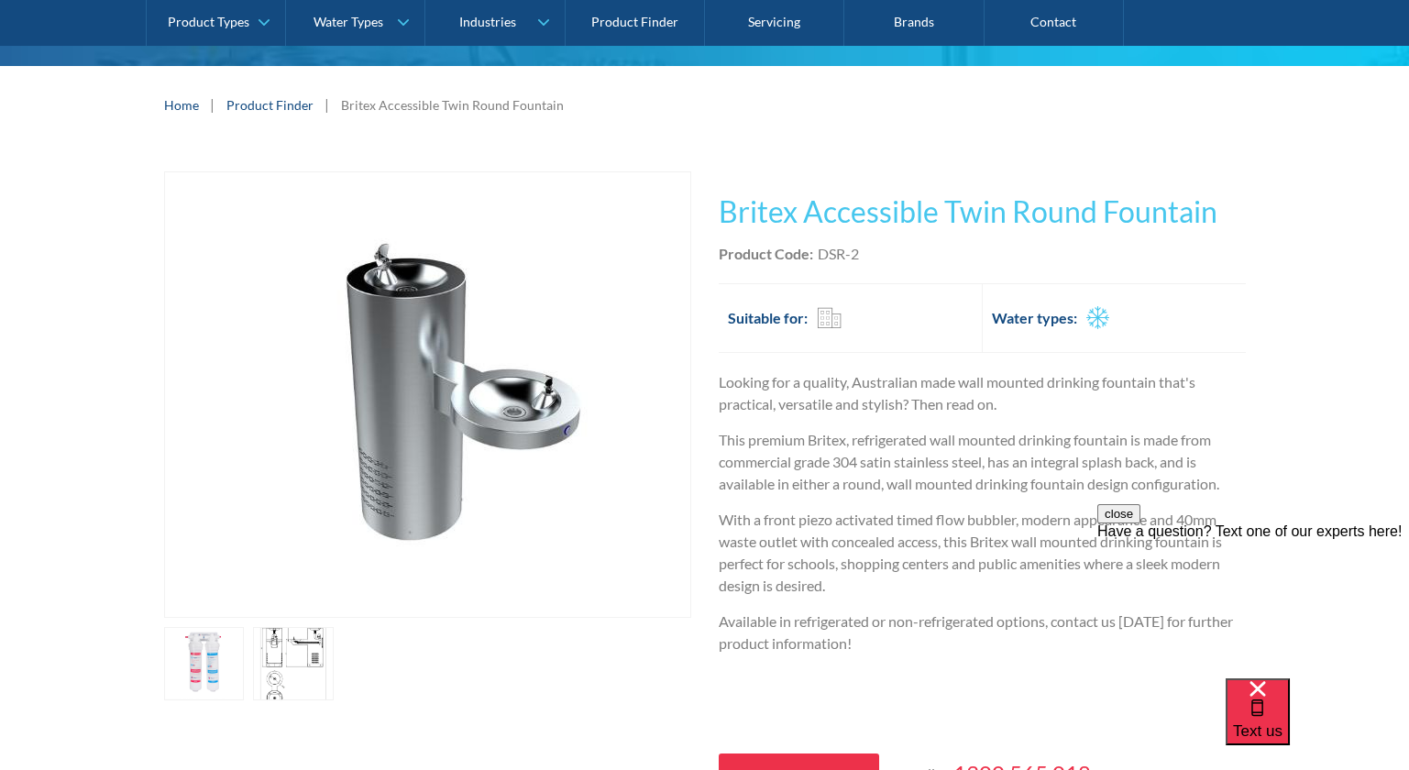
scroll to position [245, 0]
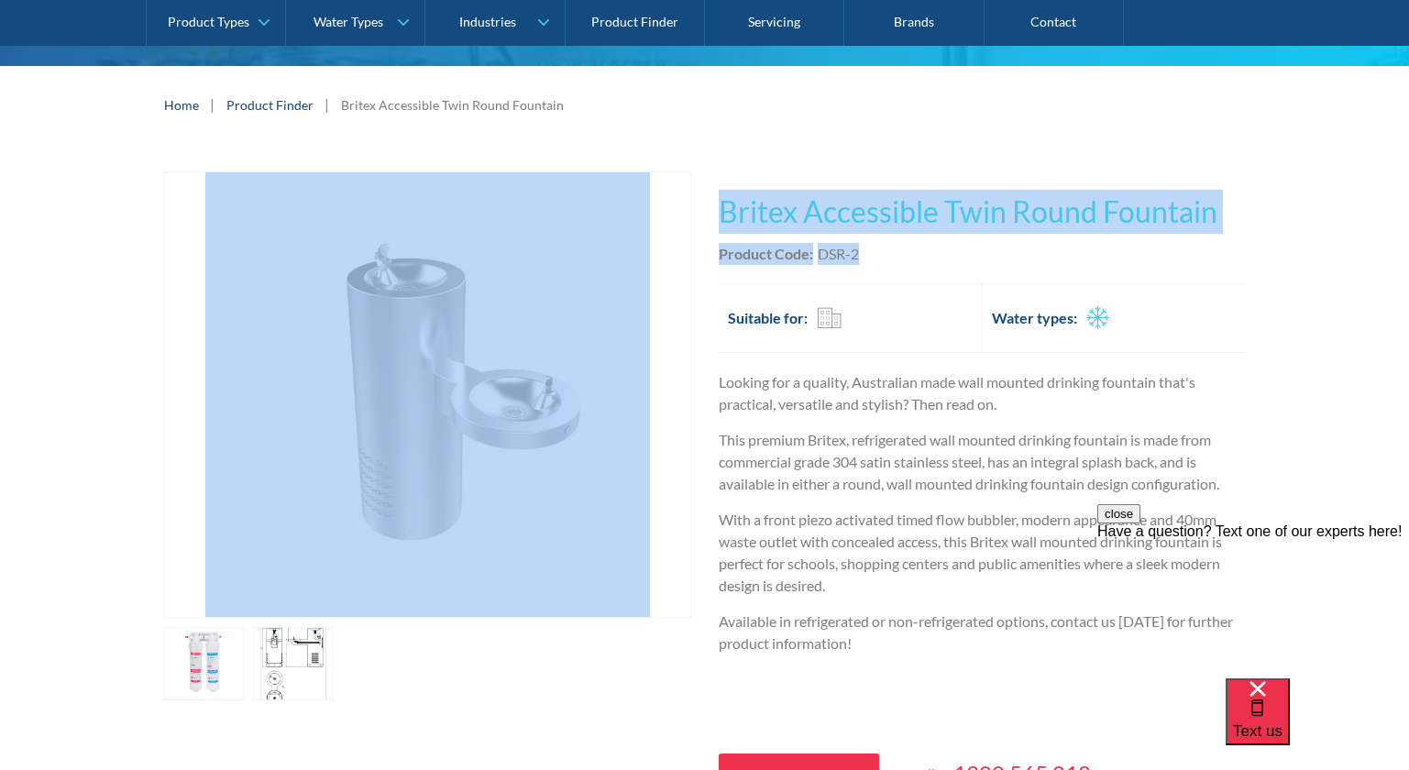
drag, startPoint x: 858, startPoint y: 254, endPoint x: 699, endPoint y: 199, distance: 167.8
click at [699, 199] on div "Play video Fits Most Brands Best Seller No items found. This tap design is incl…" at bounding box center [705, 497] width 1082 height 653
copy div "Fits Most Brands Best Seller No items found. This tap design is included in our…"
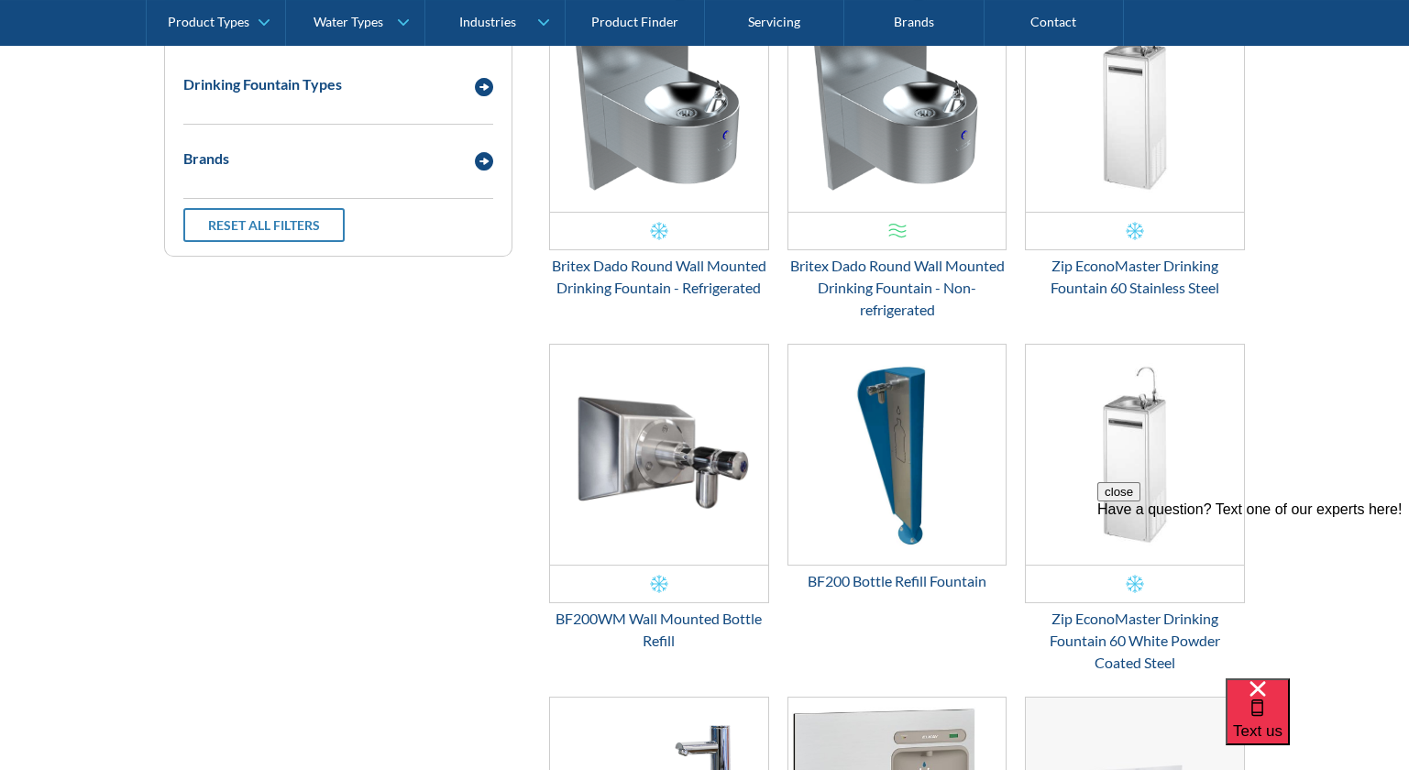
scroll to position [829, 0]
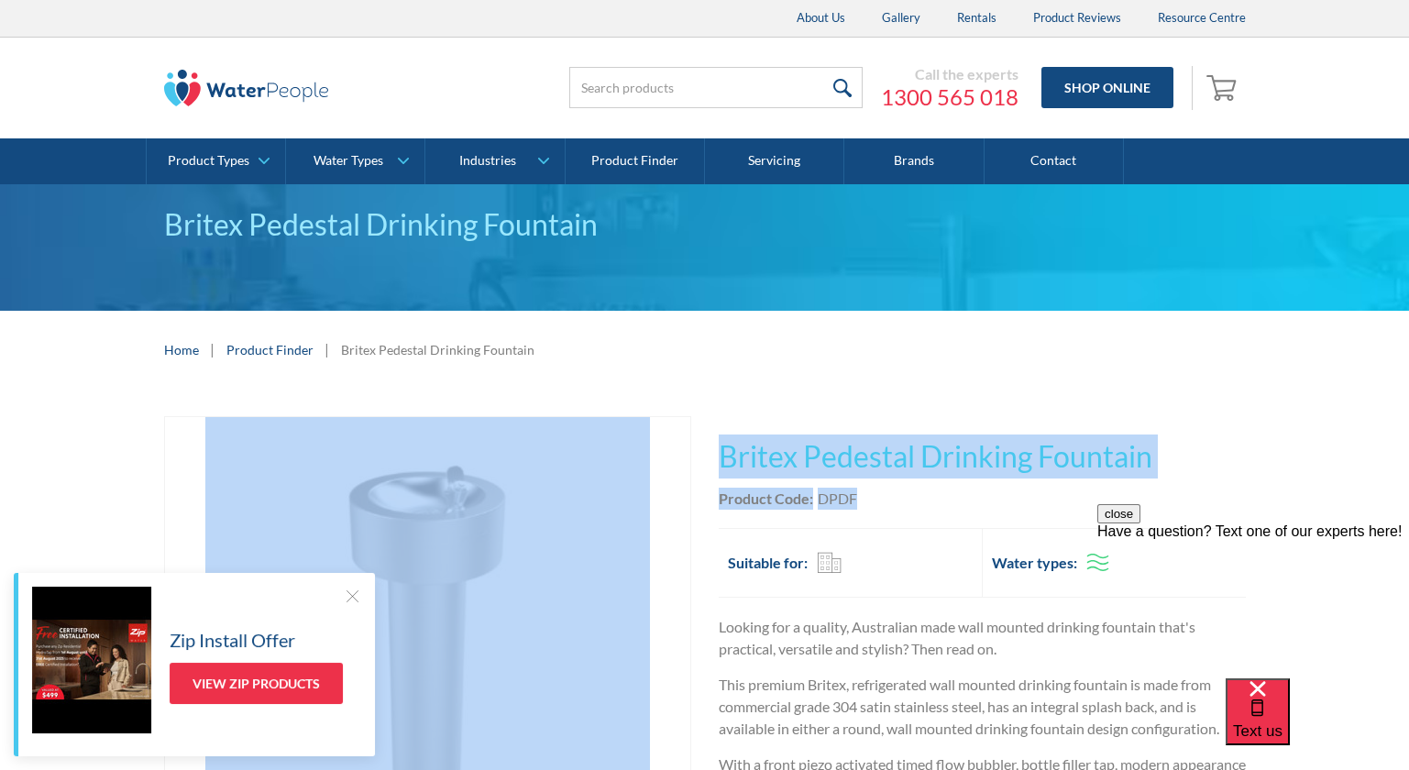
drag, startPoint x: 857, startPoint y: 491, endPoint x: 703, endPoint y: 459, distance: 157.3
click at [703, 459] on div "Play video Fits Most Brands Best Seller No items found. This tap design is incl…" at bounding box center [705, 695] width 1082 height 559
copy div "Fits Most Brands Best Seller No items found. This tap design is included in our…"
